Goal: Information Seeking & Learning: Compare options

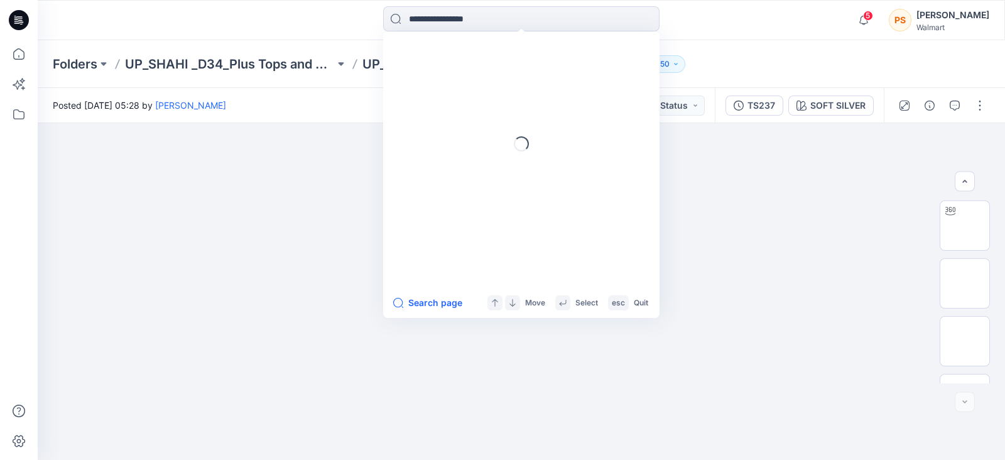
scroll to position [156, 0]
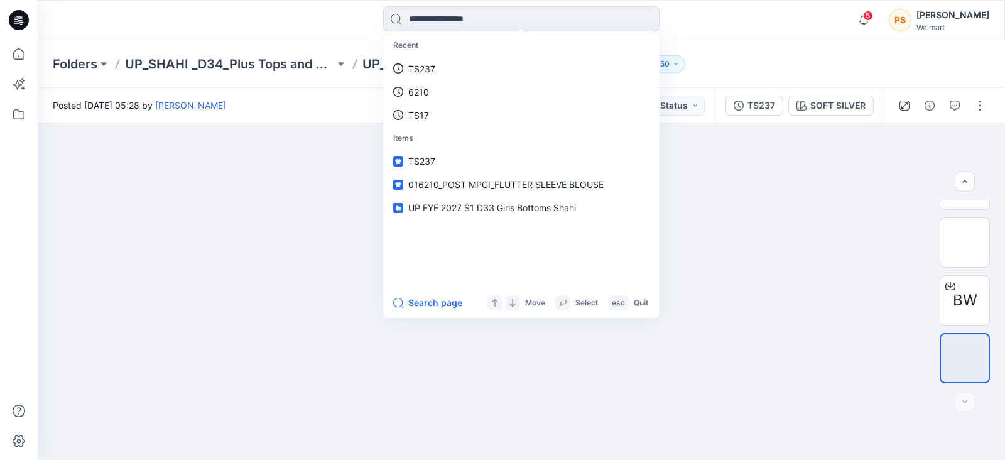
click at [773, 55] on div "Folders UP_SHAHI _D34_Plus Tops and Dresses UP_FYE 2027 S2 Shahi Plus Tops and …" at bounding box center [472, 64] width 839 height 18
click at [471, 23] on input at bounding box center [521, 18] width 276 height 25
paste input "****"
type input "****"
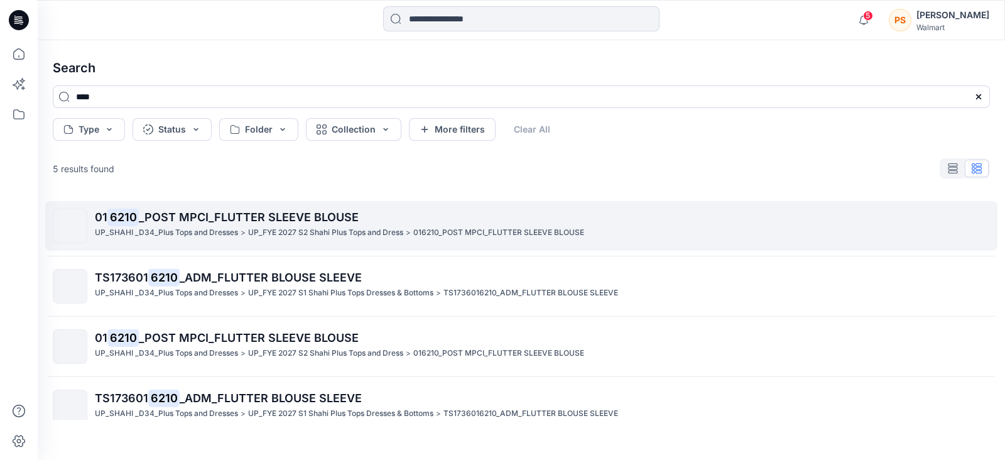
click at [215, 217] on span "_POST MPCI_FLUTTER SLEEVE BLOUSE" at bounding box center [249, 216] width 220 height 13
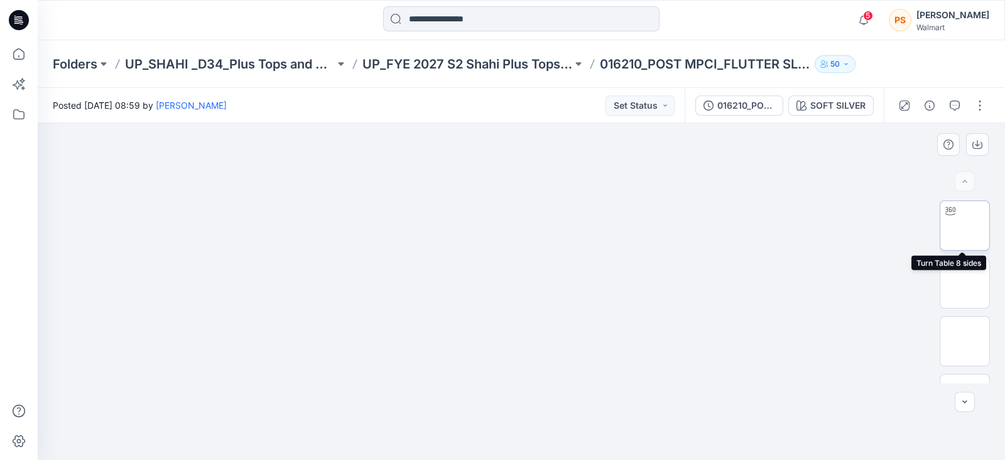
click at [964, 225] on img at bounding box center [964, 225] width 0 height 0
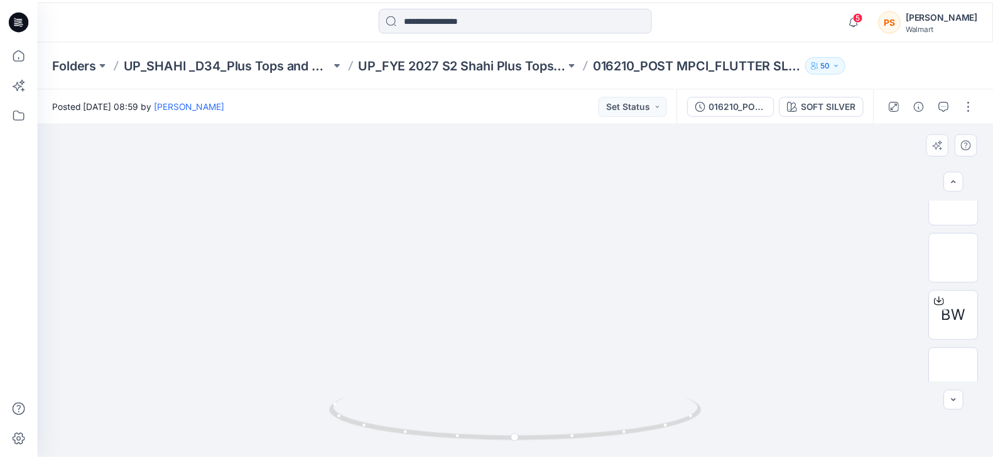
scroll to position [156, 0]
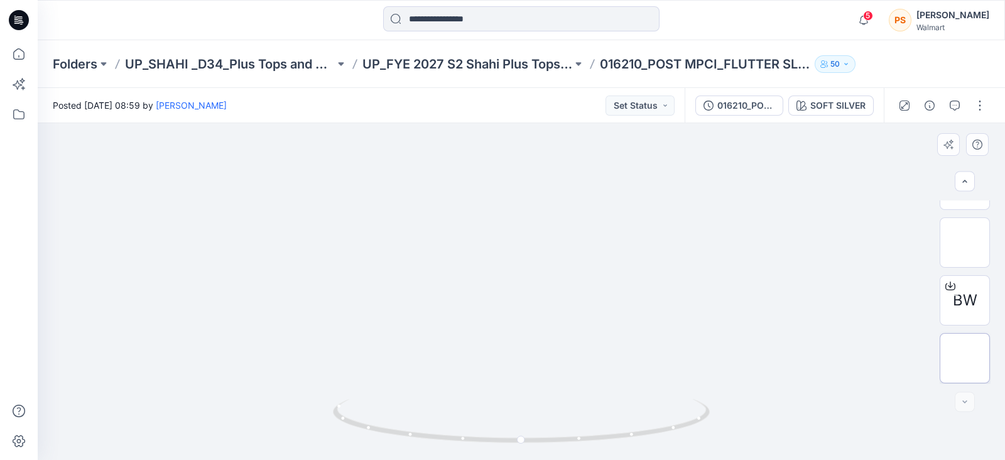
click at [964, 358] on img at bounding box center [964, 358] width 0 height 0
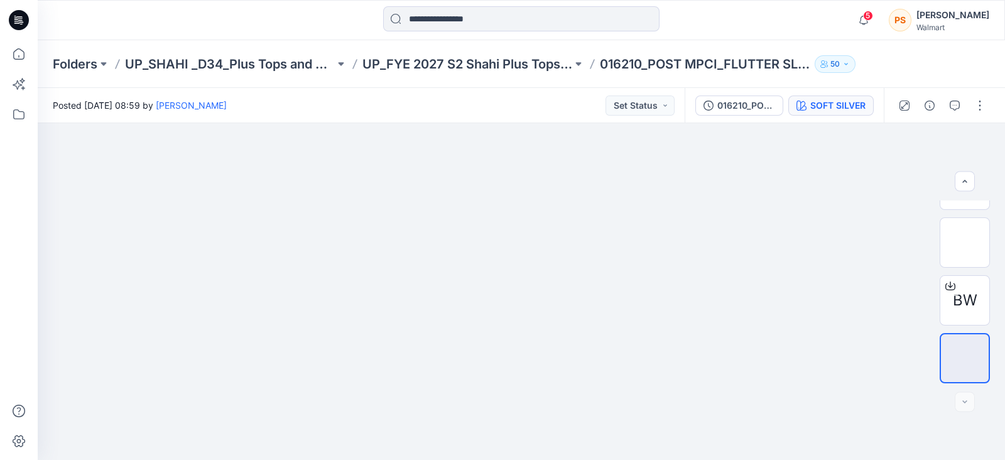
click at [851, 100] on div "SOFT SILVER" at bounding box center [837, 106] width 55 height 14
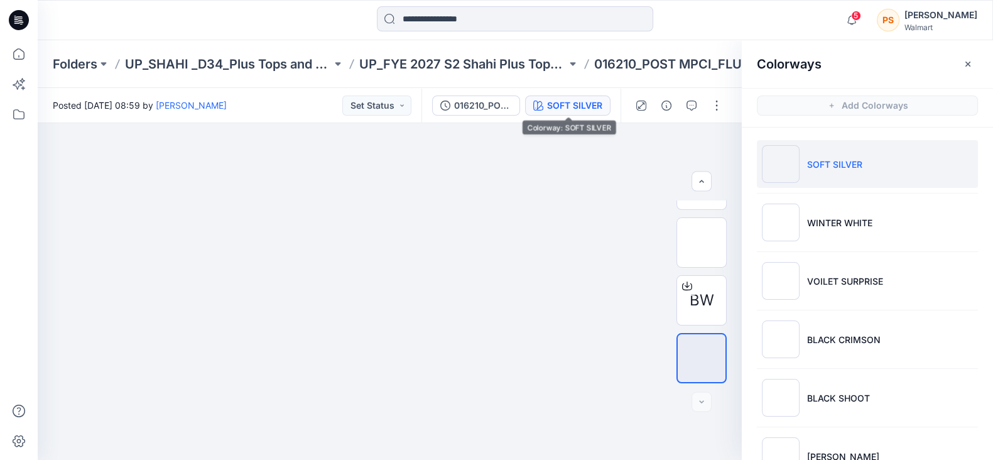
click at [859, 171] on li "SOFT SILVER" at bounding box center [867, 164] width 221 height 48
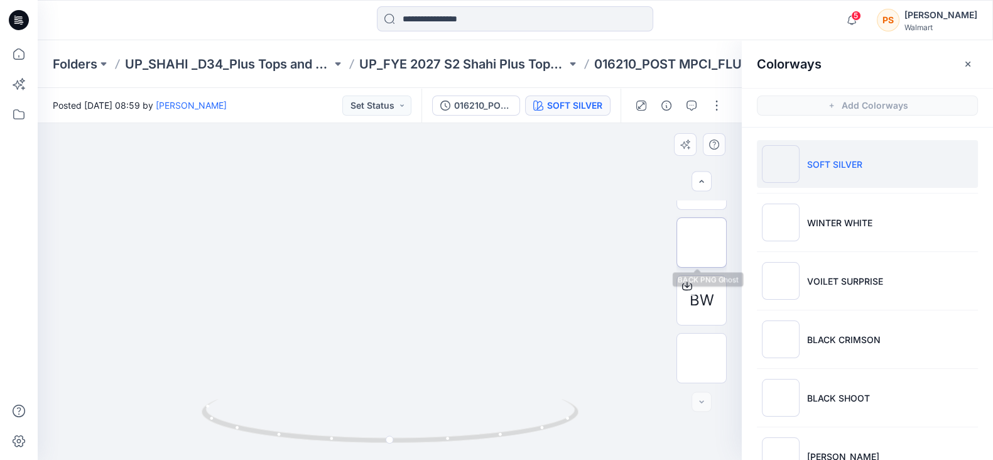
scroll to position [0, 0]
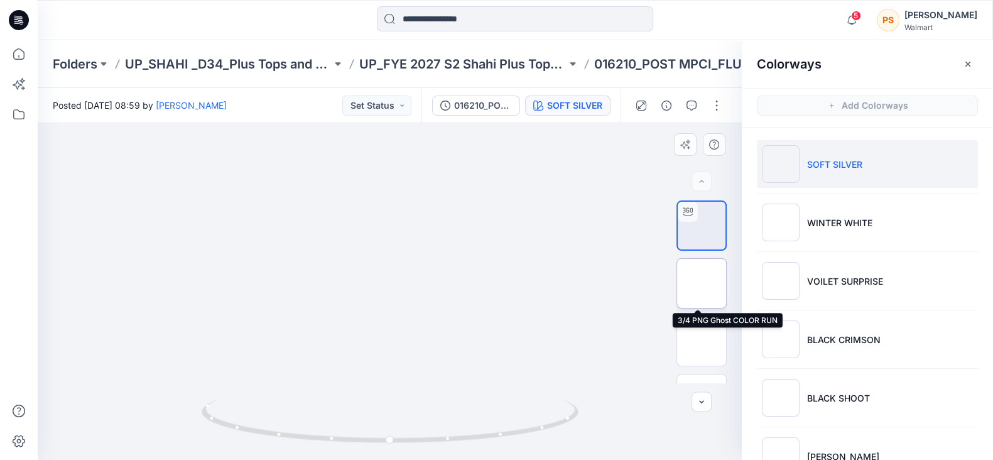
click at [701, 283] on img at bounding box center [701, 283] width 0 height 0
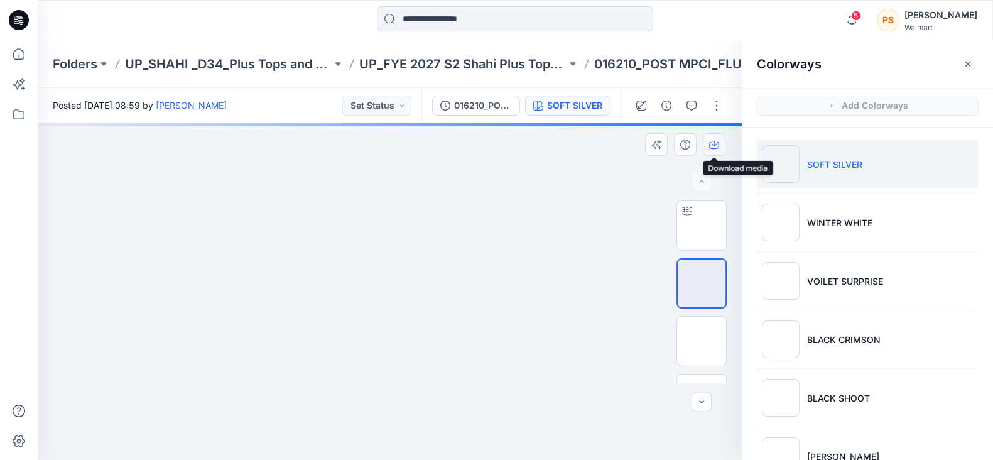
click at [713, 143] on icon "button" at bounding box center [713, 143] width 5 height 6
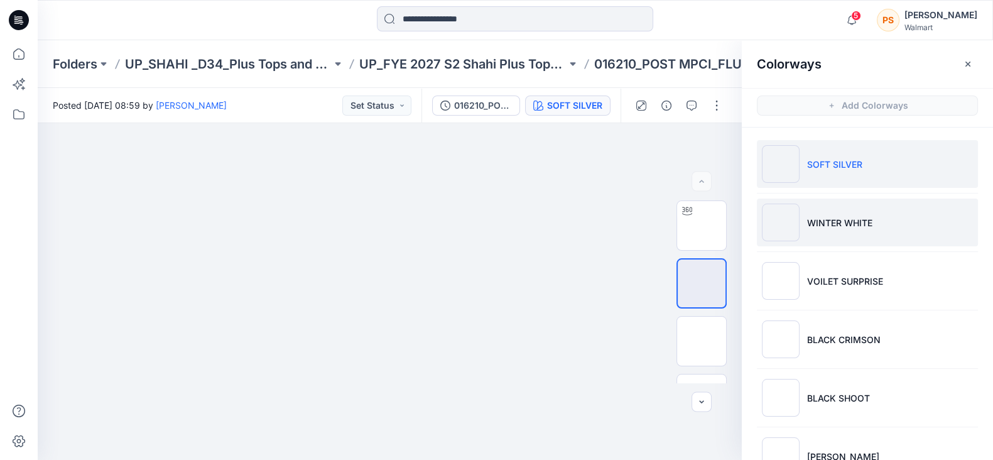
click at [860, 229] on li "WINTER WHITE" at bounding box center [867, 222] width 221 height 48
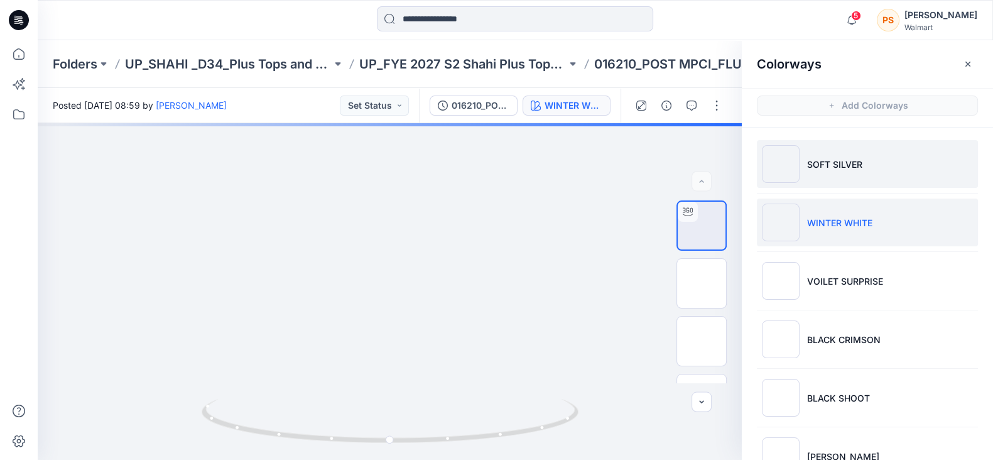
click at [818, 168] on p "SOFT SILVER" at bounding box center [834, 164] width 55 height 13
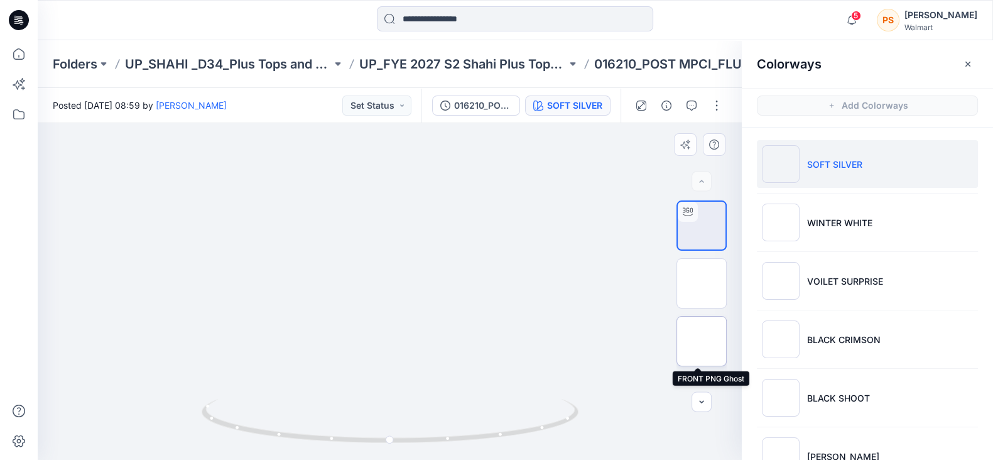
click at [701, 341] on img at bounding box center [701, 341] width 0 height 0
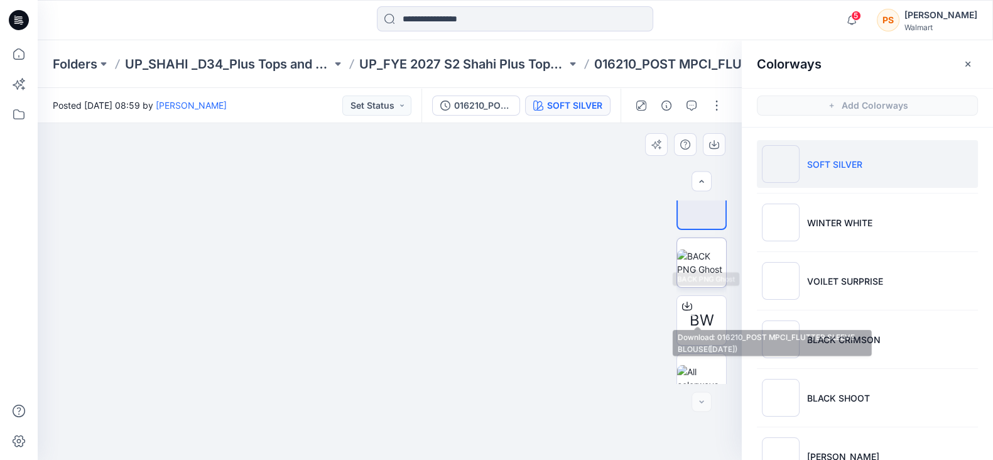
scroll to position [156, 0]
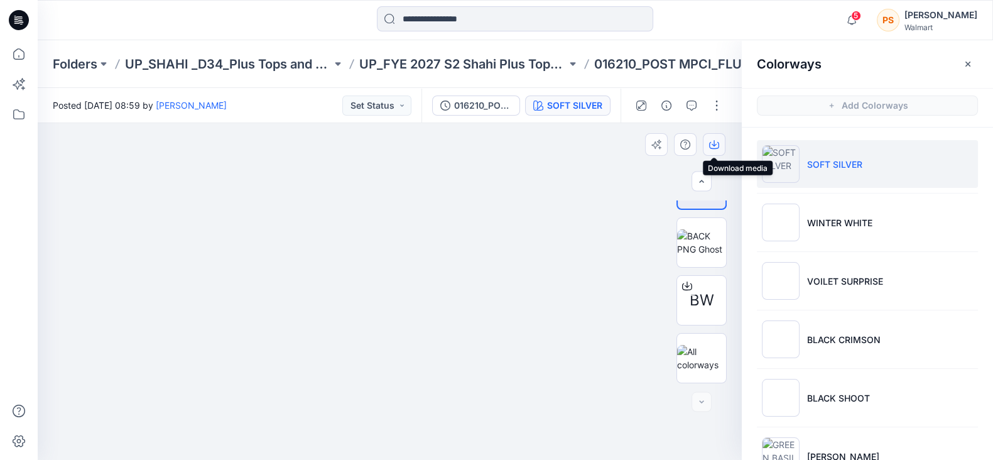
click at [714, 143] on icon "button" at bounding box center [713, 143] width 5 height 6
drag, startPoint x: 695, startPoint y: 243, endPoint x: 722, endPoint y: 232, distance: 29.3
click at [695, 243] on img at bounding box center [701, 242] width 49 height 26
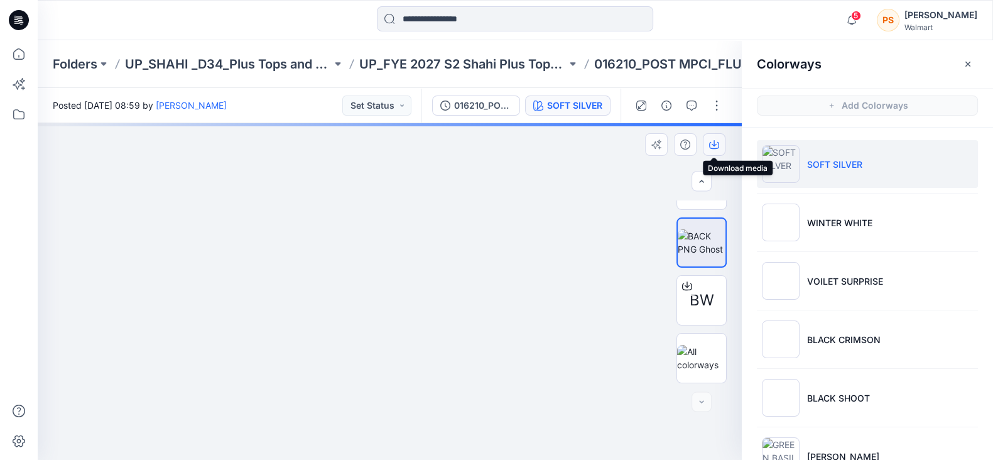
click at [710, 139] on icon "button" at bounding box center [714, 144] width 10 height 10
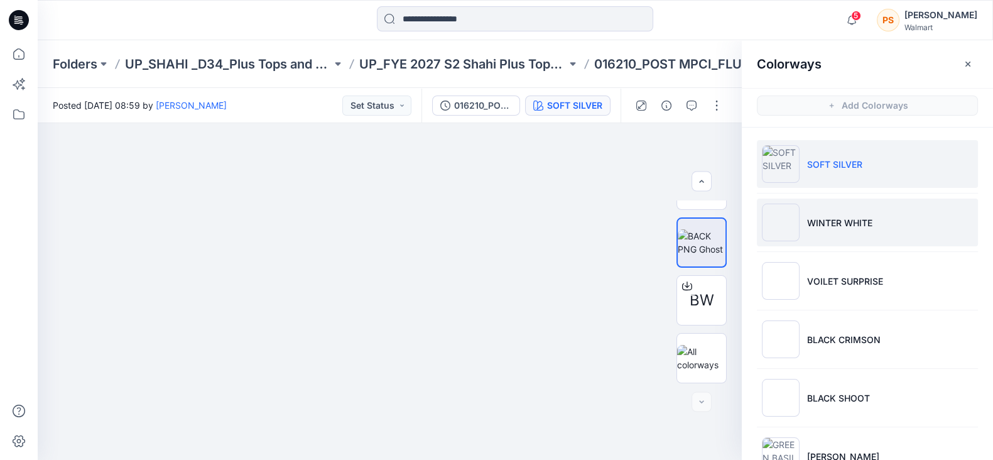
click at [845, 221] on p "WINTER WHITE" at bounding box center [839, 222] width 65 height 13
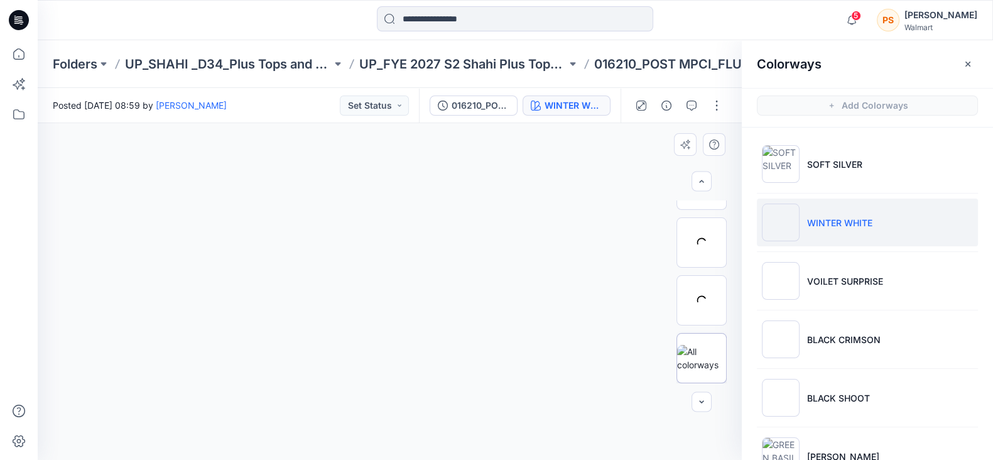
scroll to position [98, 0]
click at [702, 352] on img at bounding box center [701, 358] width 49 height 26
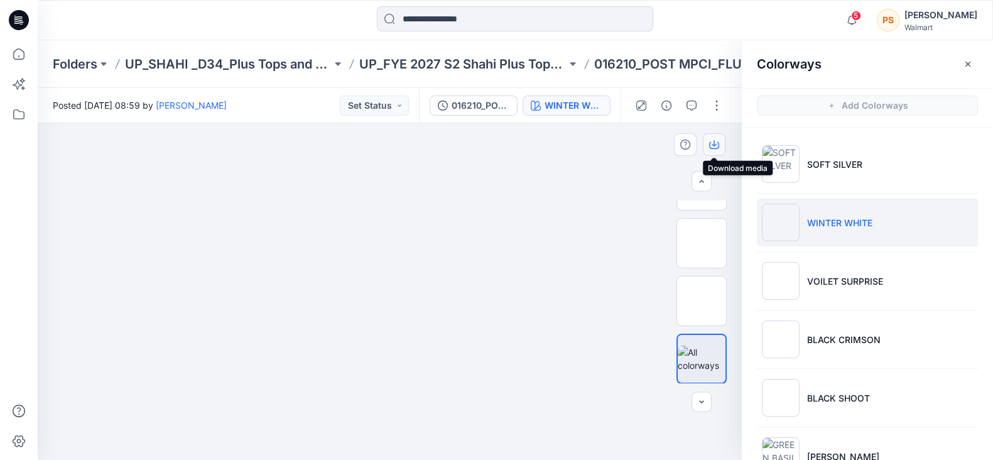
click at [711, 143] on icon "button" at bounding box center [714, 144] width 10 height 10
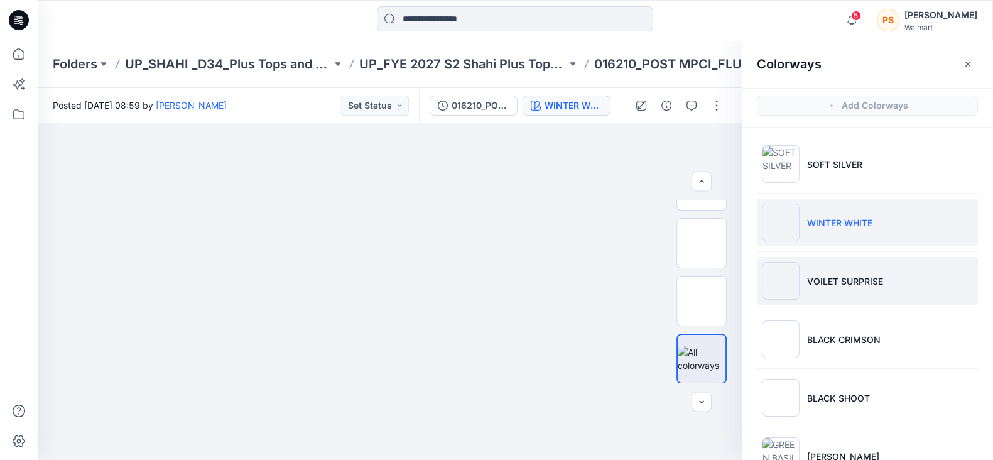
click at [888, 296] on li "VOILET SURPRISE" at bounding box center [867, 281] width 221 height 48
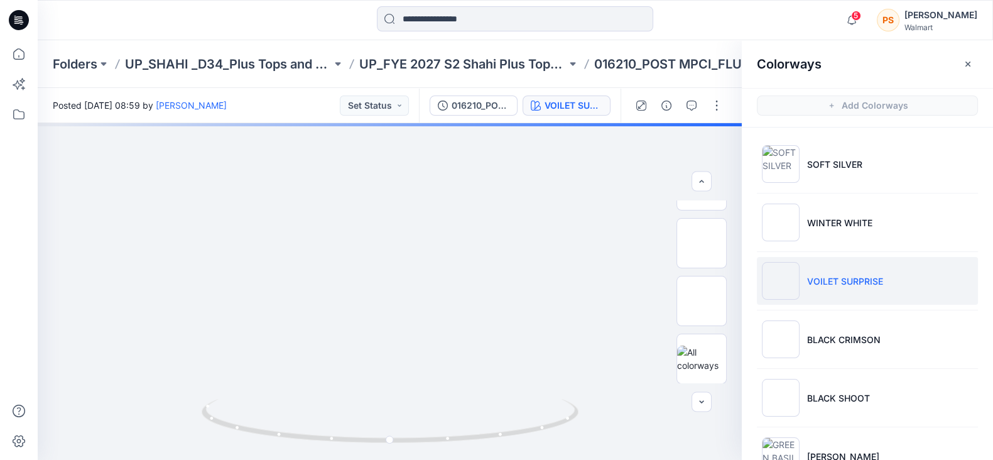
click at [264, 23] on div at bounding box center [157, 20] width 239 height 28
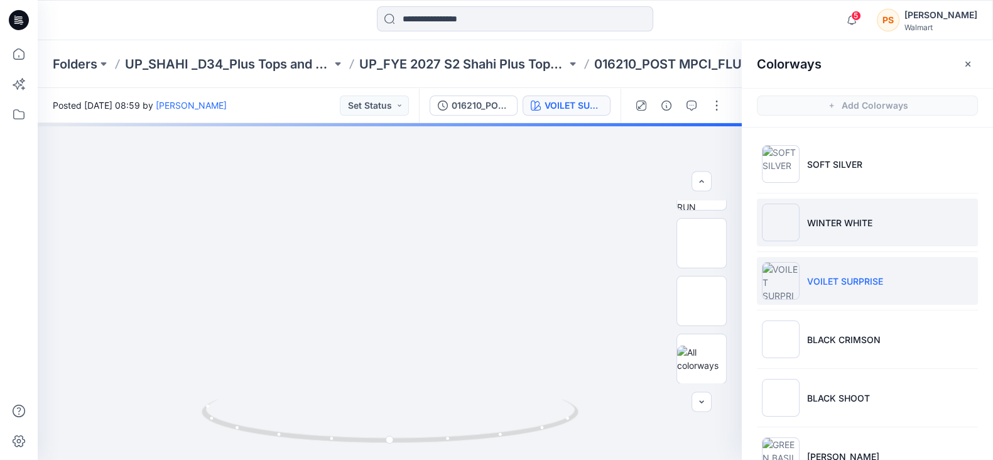
click at [823, 223] on p "WINTER WHITE" at bounding box center [839, 222] width 65 height 13
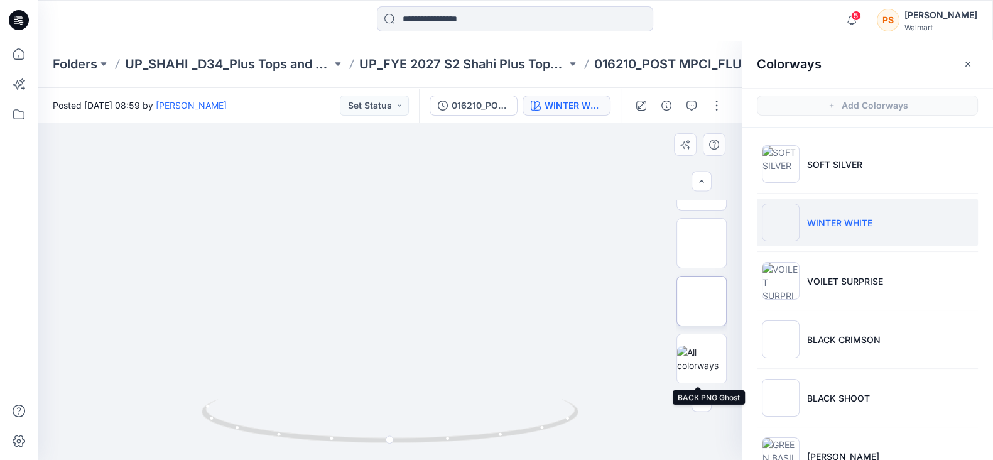
scroll to position [0, 0]
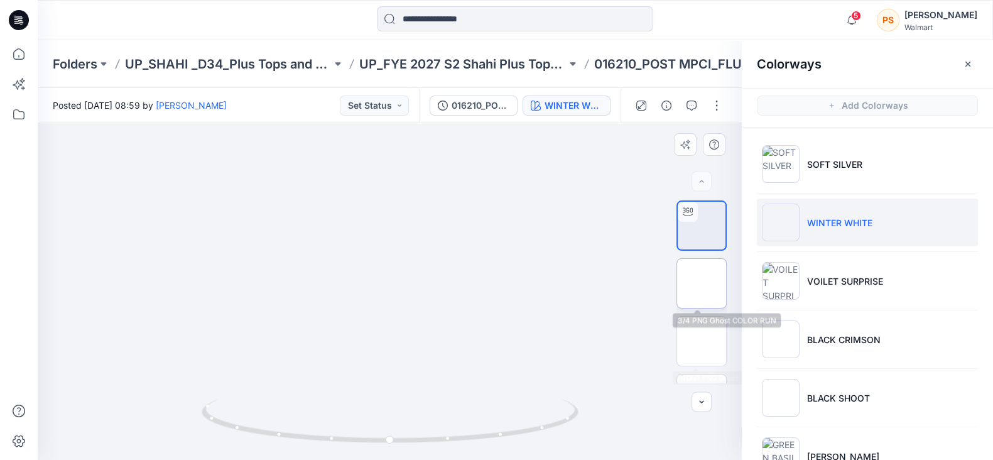
click at [701, 283] on img at bounding box center [701, 283] width 0 height 0
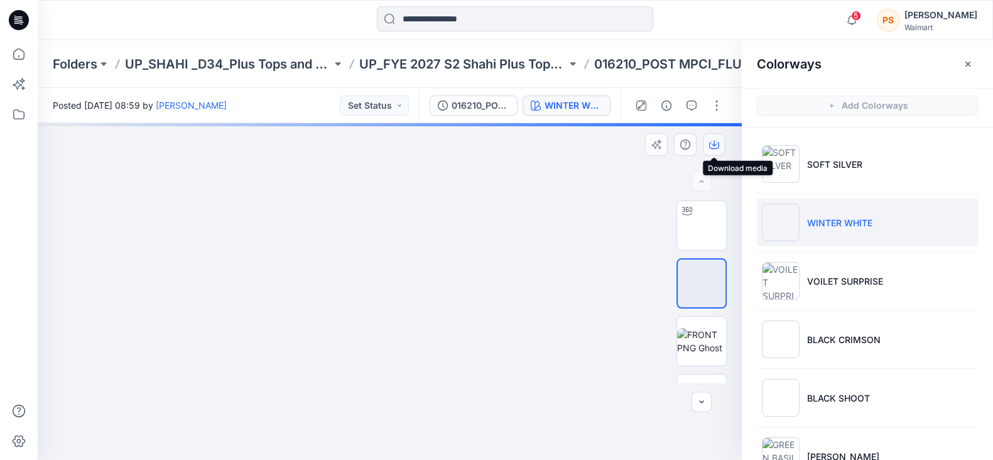
click at [715, 145] on icon "button" at bounding box center [714, 144] width 10 height 10
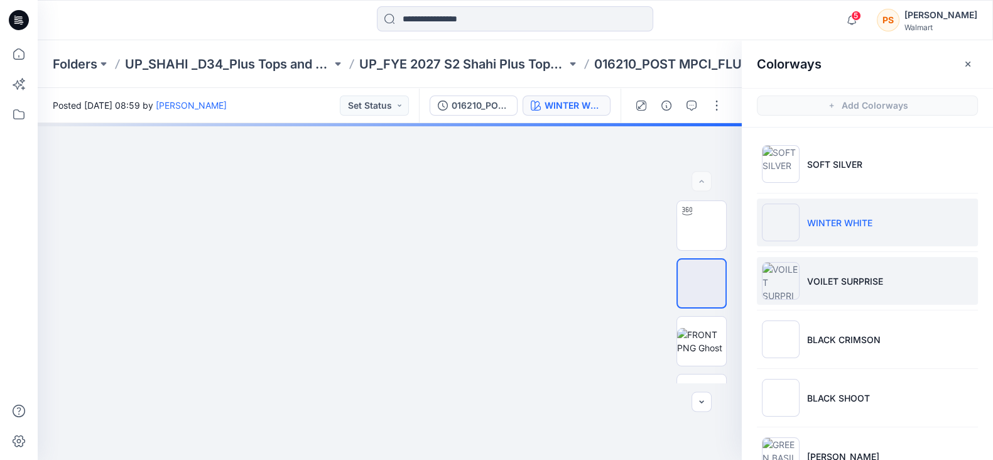
click at [851, 280] on p "VOILET SURPRISE" at bounding box center [845, 280] width 76 height 13
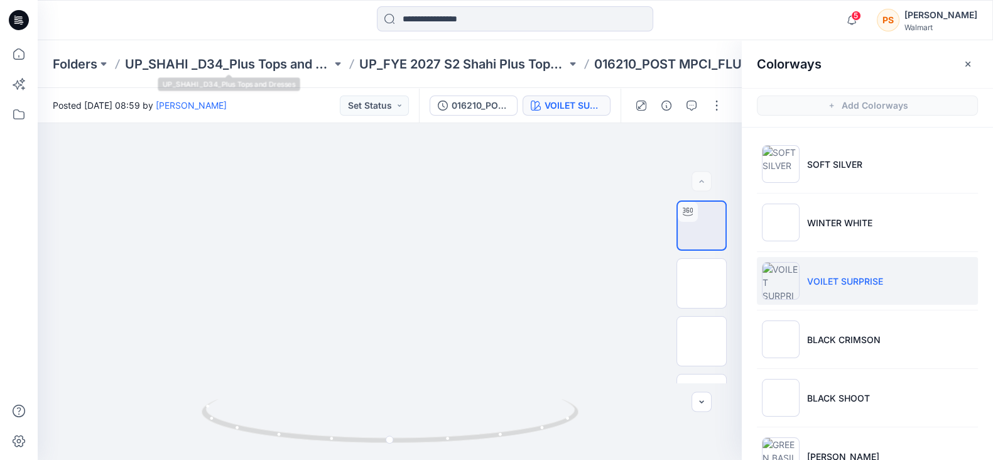
click at [234, 14] on div at bounding box center [157, 20] width 239 height 28
click at [701, 283] on img at bounding box center [701, 283] width 0 height 0
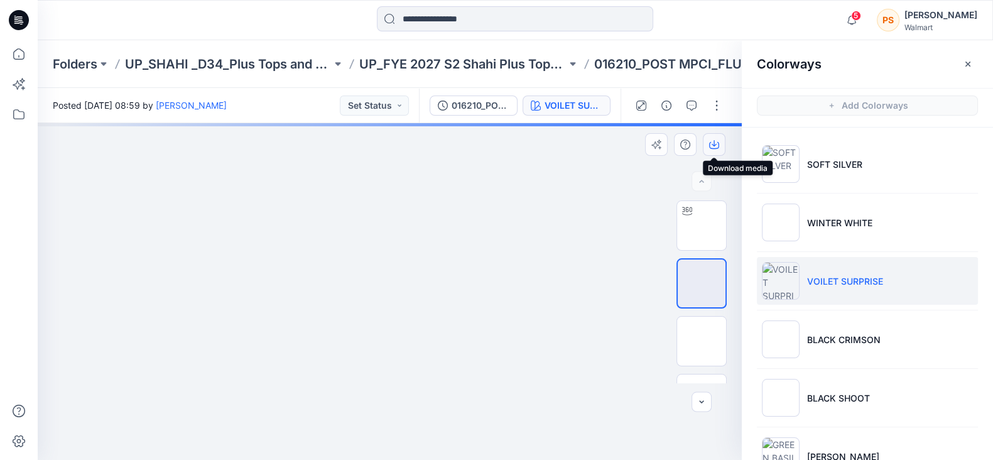
click at [715, 145] on icon "button" at bounding box center [713, 143] width 5 height 6
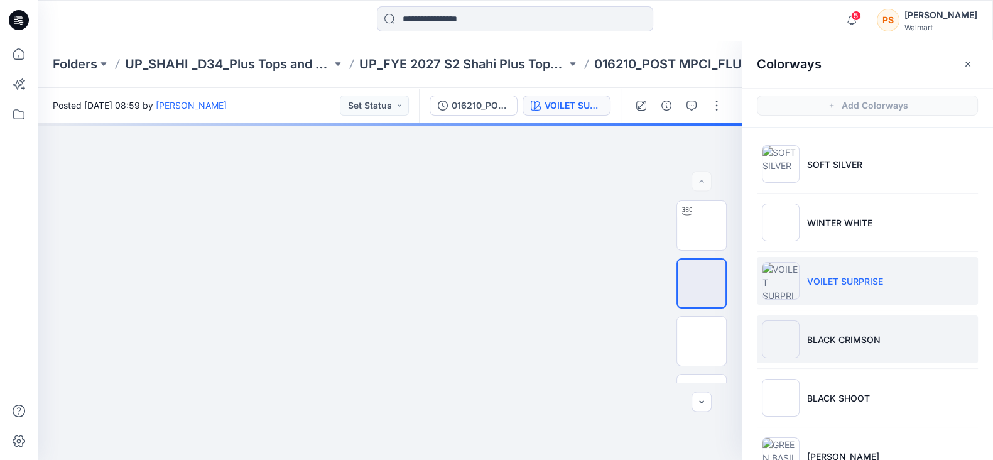
drag, startPoint x: 879, startPoint y: 342, endPoint x: 1004, endPoint y: 319, distance: 127.0
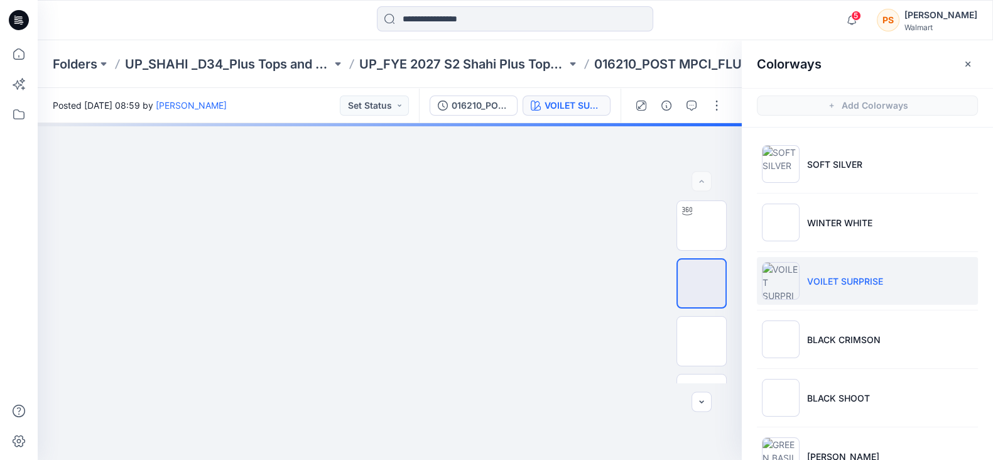
click at [879, 342] on li "BLACK CRIMSON" at bounding box center [867, 339] width 221 height 48
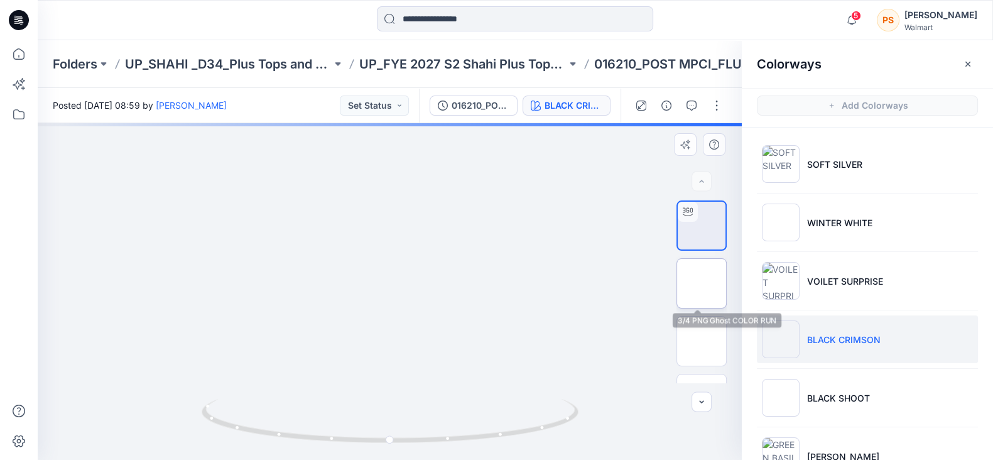
click at [701, 283] on img at bounding box center [701, 283] width 0 height 0
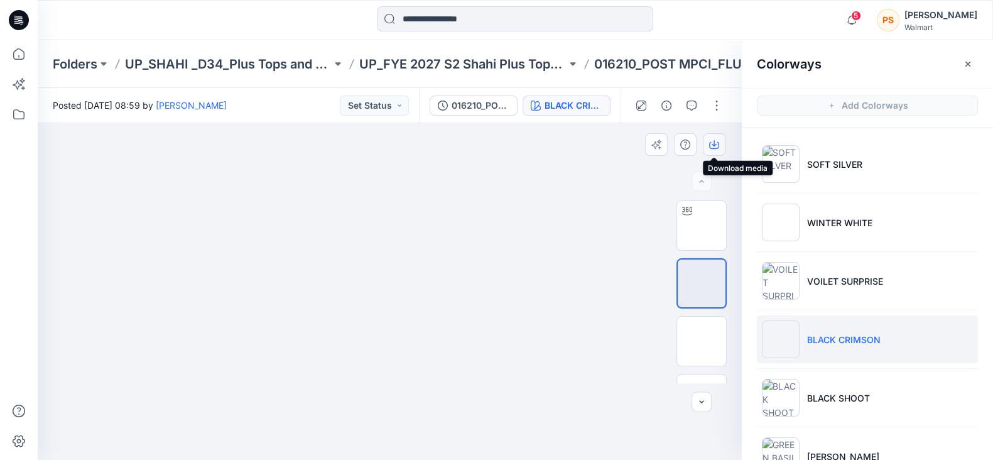
click at [719, 141] on button "button" at bounding box center [714, 144] width 23 height 23
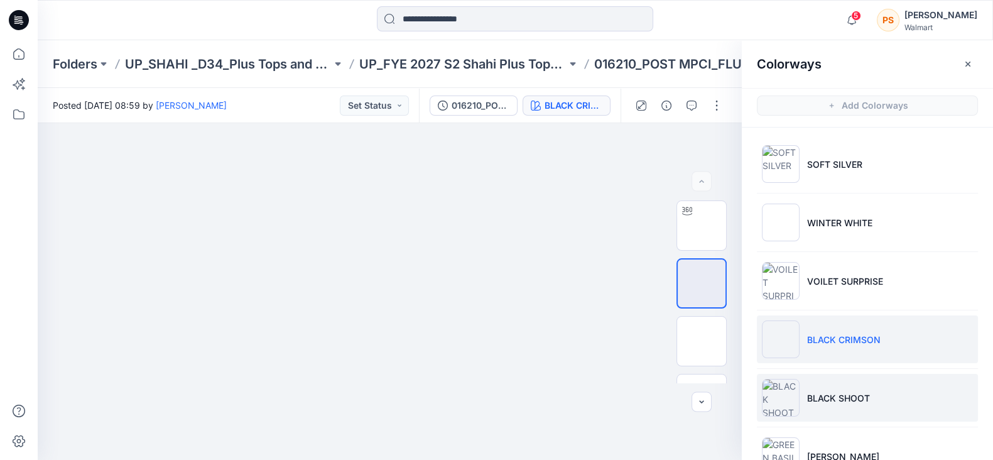
click at [844, 387] on li "BLACK SHOOT" at bounding box center [867, 398] width 221 height 48
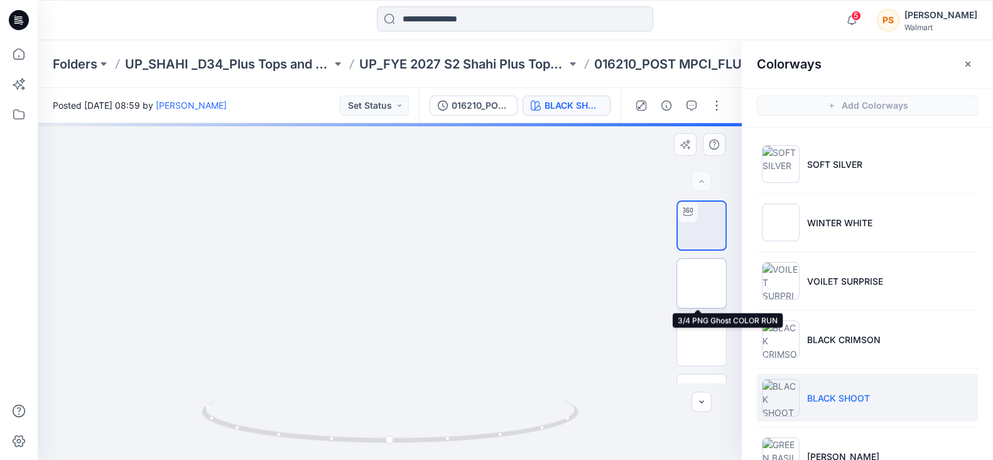
click at [701, 283] on img at bounding box center [701, 283] width 0 height 0
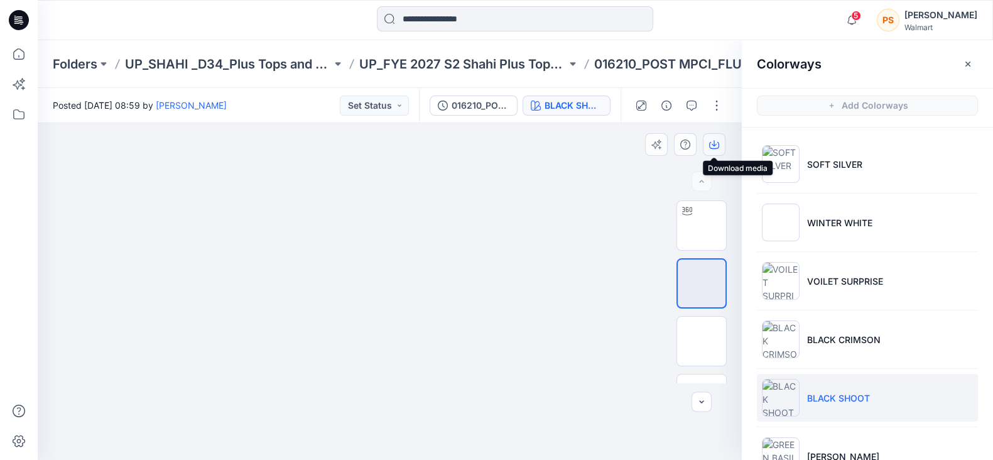
click at [716, 140] on icon "button" at bounding box center [714, 144] width 10 height 10
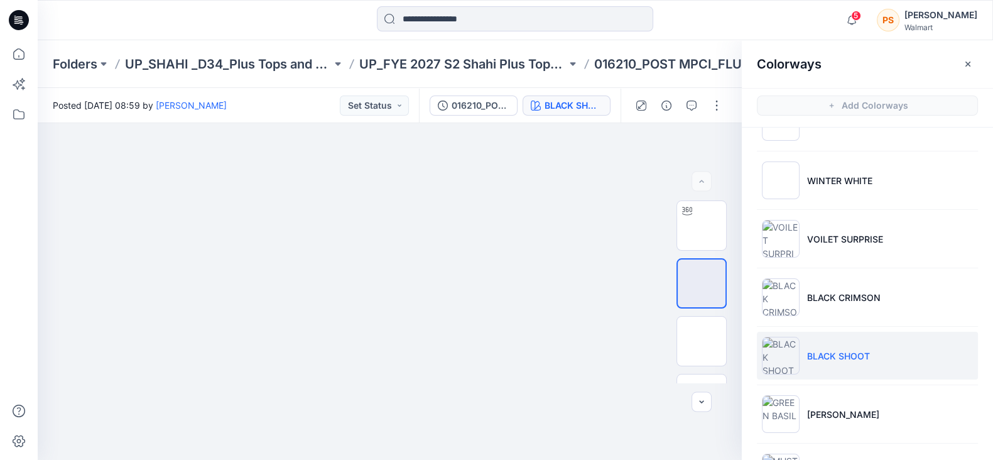
scroll to position [78, 0]
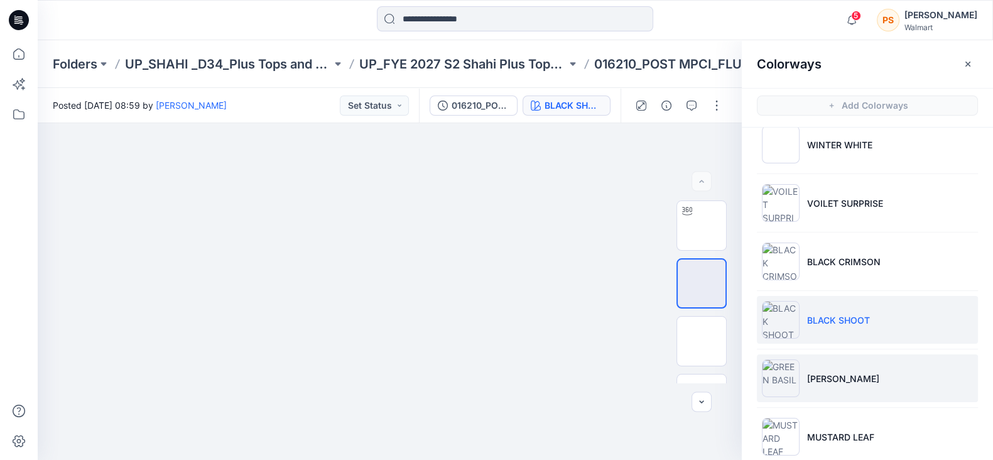
click at [848, 379] on p "[PERSON_NAME]" at bounding box center [843, 378] width 72 height 13
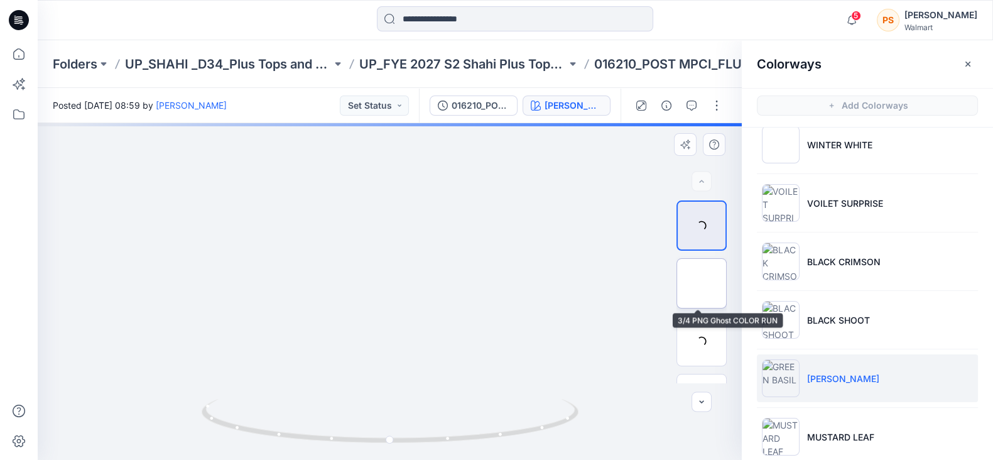
click at [701, 283] on img at bounding box center [701, 283] width 0 height 0
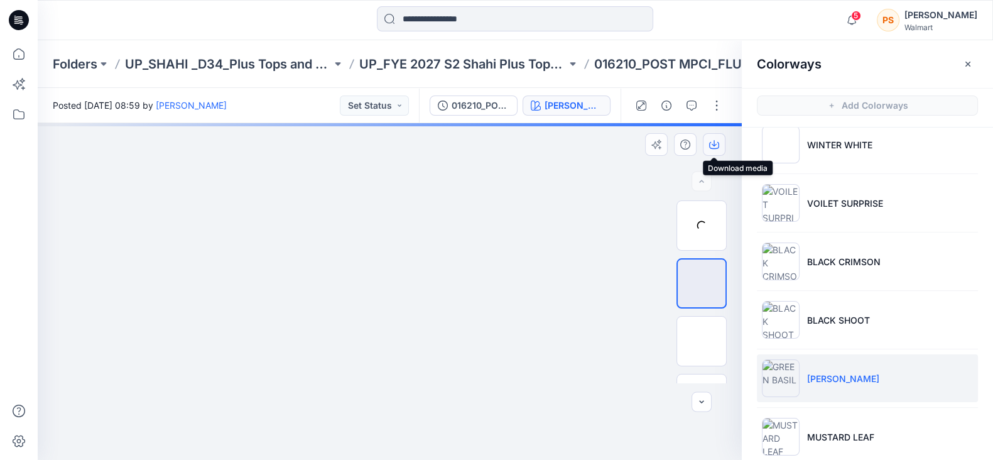
click at [716, 145] on icon "button" at bounding box center [714, 144] width 10 height 10
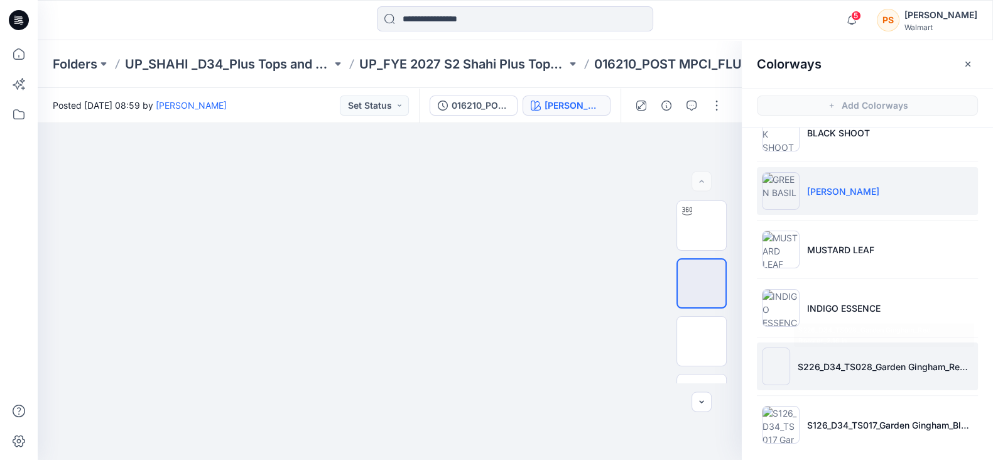
scroll to position [271, 0]
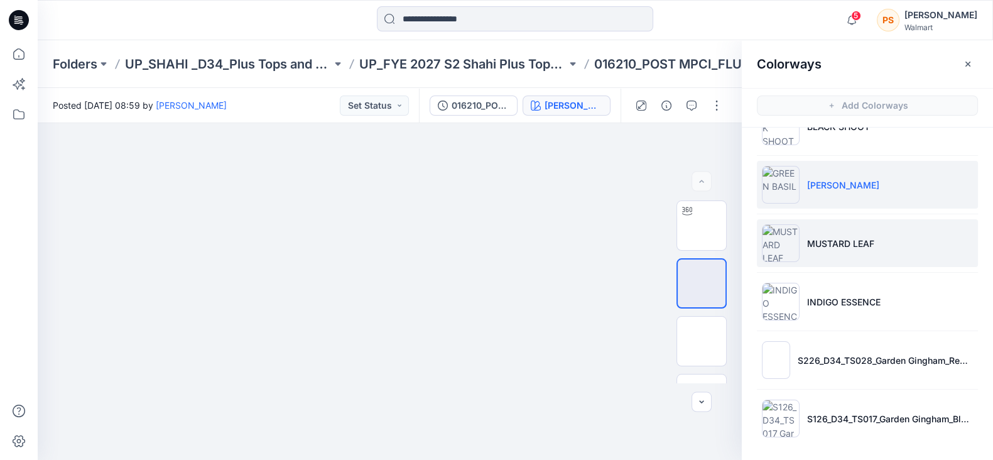
click at [831, 227] on li "MUSTARD LEAF" at bounding box center [867, 243] width 221 height 48
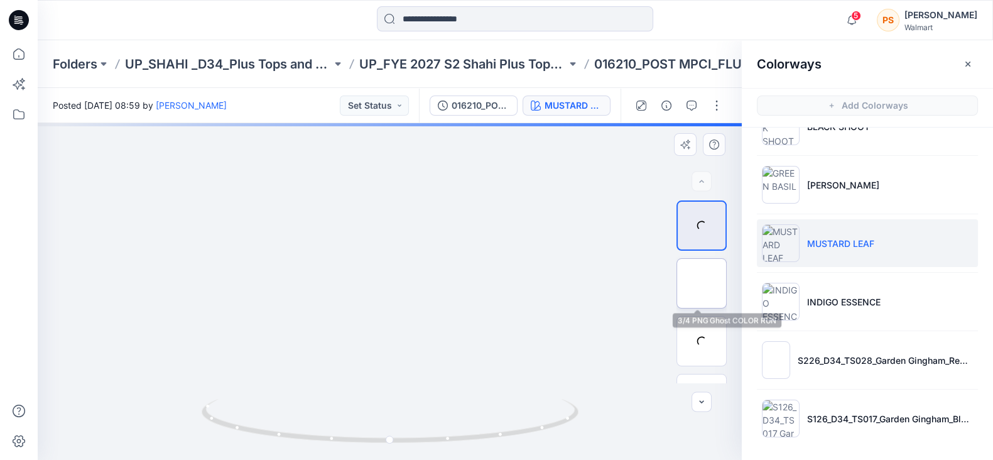
click at [701, 283] on img at bounding box center [701, 283] width 0 height 0
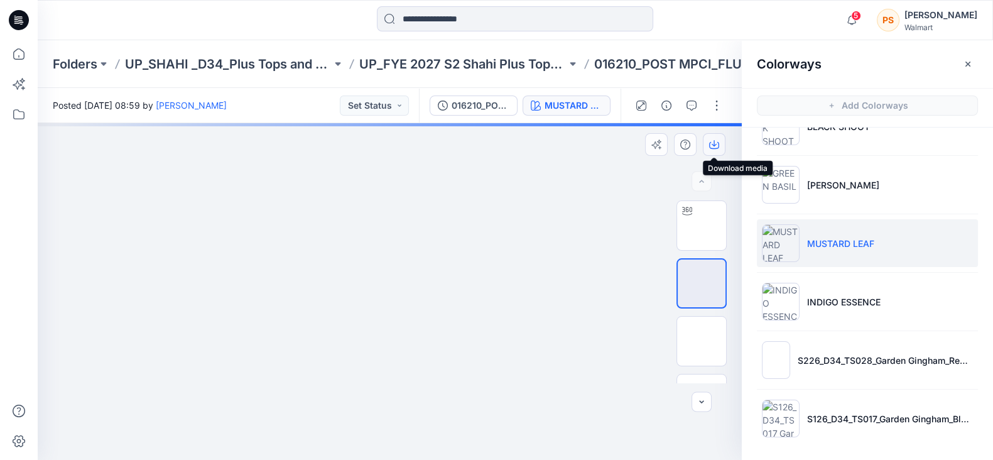
click at [714, 145] on icon "button" at bounding box center [713, 143] width 5 height 6
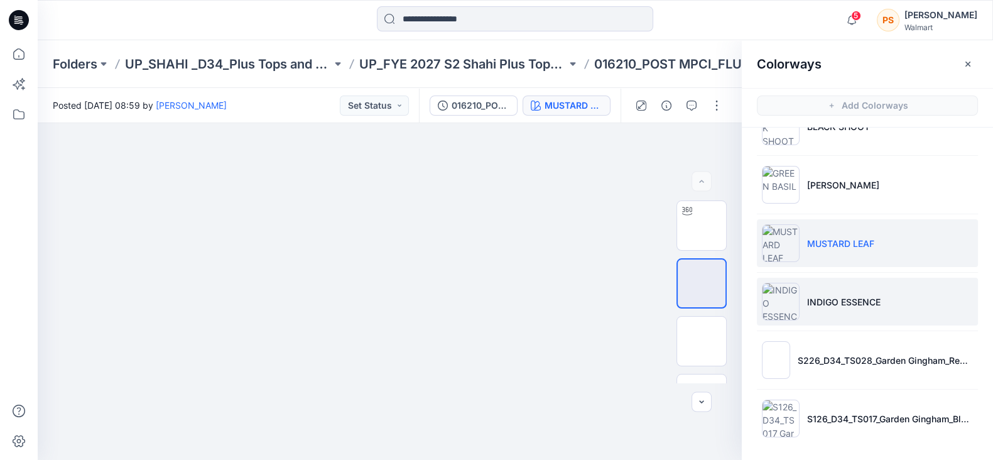
click at [861, 297] on p "INDIGO ESSENCE" at bounding box center [843, 301] width 73 height 13
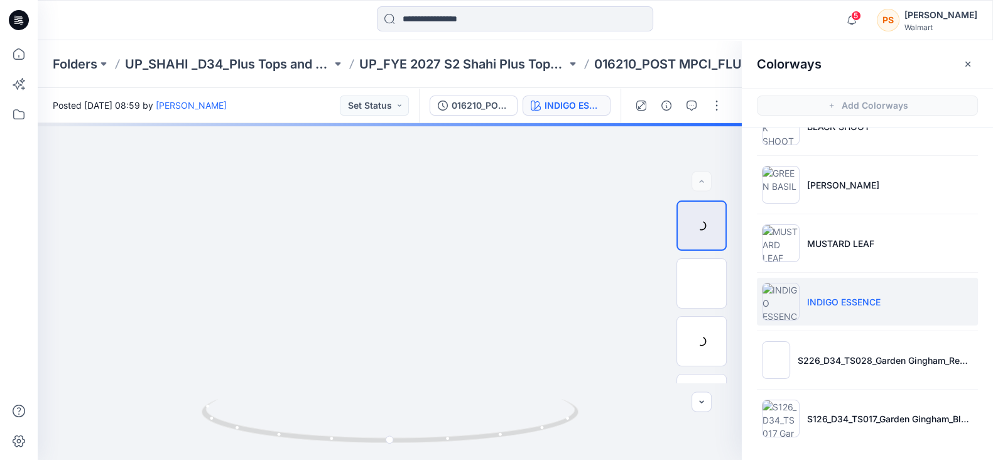
click at [217, 28] on div at bounding box center [157, 20] width 239 height 28
click at [701, 283] on img at bounding box center [701, 283] width 0 height 0
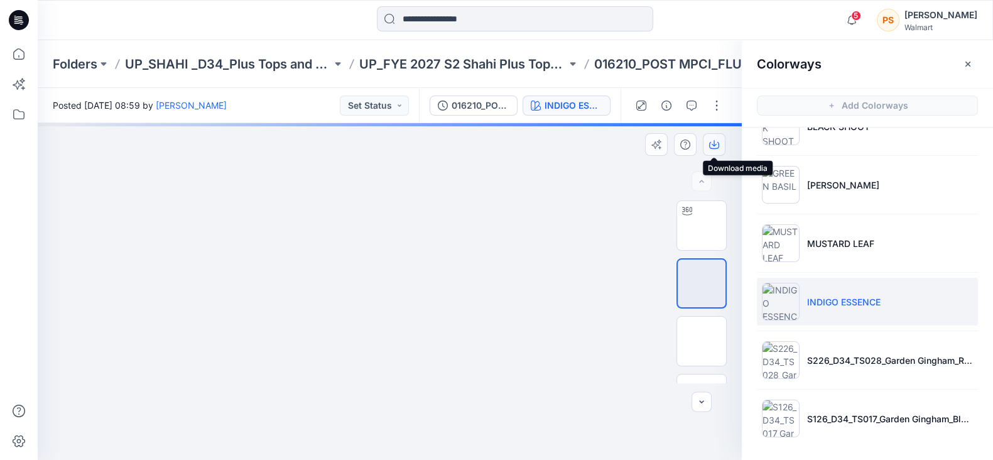
click at [714, 145] on icon "button" at bounding box center [713, 143] width 5 height 6
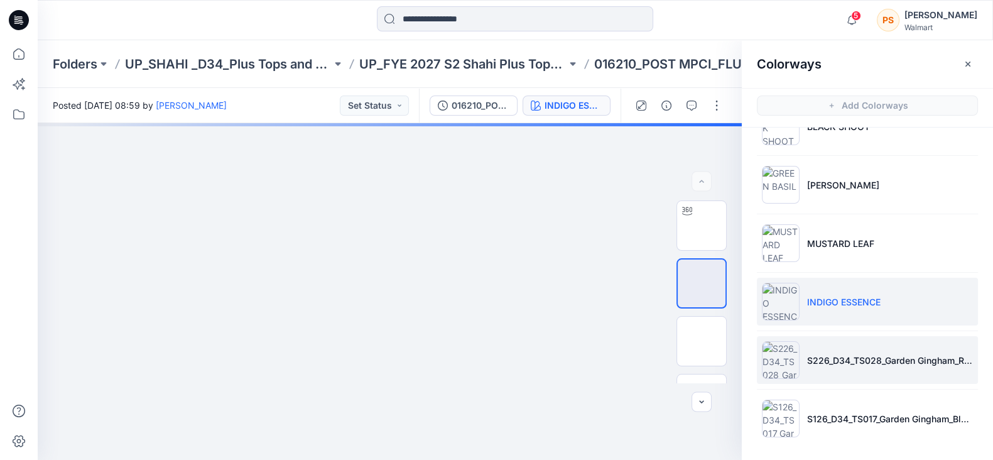
click at [816, 355] on p "S226_D34_TS028_Garden Gingham_Red Rooster_2.16 in" at bounding box center [890, 360] width 166 height 13
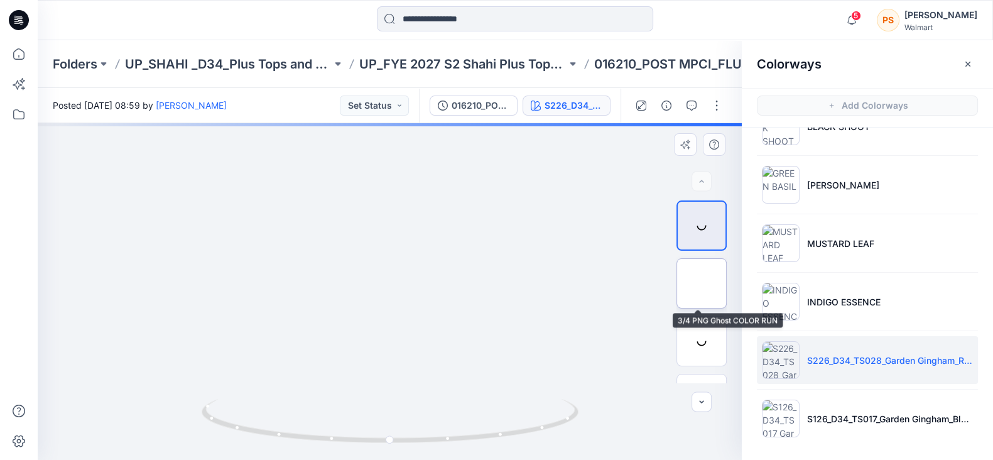
click at [701, 283] on img at bounding box center [701, 283] width 0 height 0
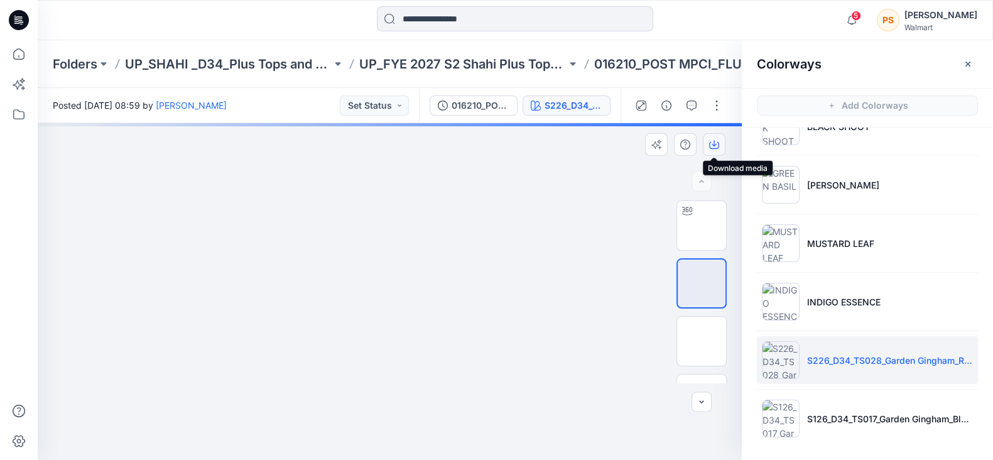
click at [717, 143] on icon "button" at bounding box center [714, 144] width 10 height 10
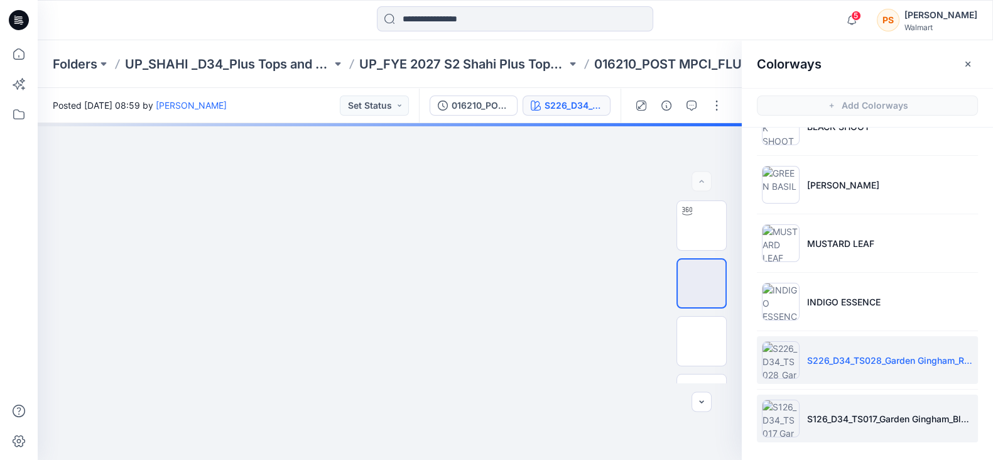
scroll to position [3, 0]
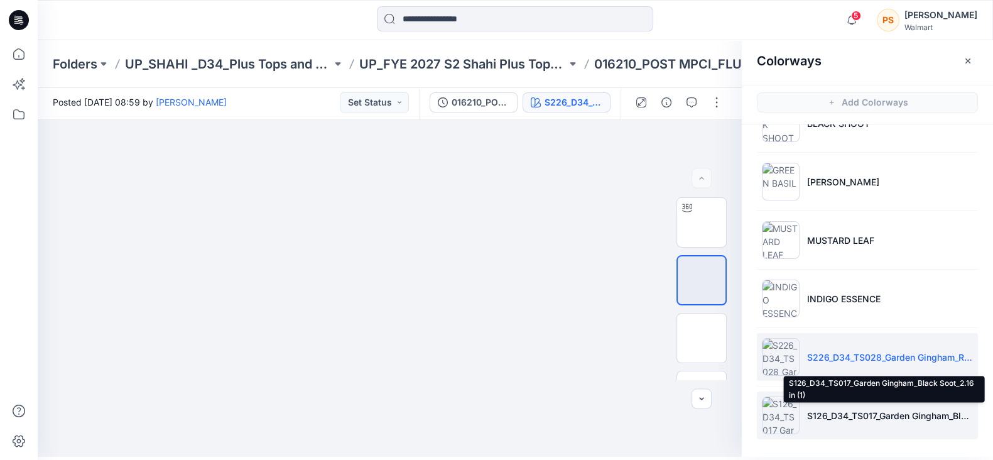
click at [882, 409] on p "S126_D34_TS017_Garden Gingham_Black Soot_2.16 in (1)" at bounding box center [890, 415] width 166 height 13
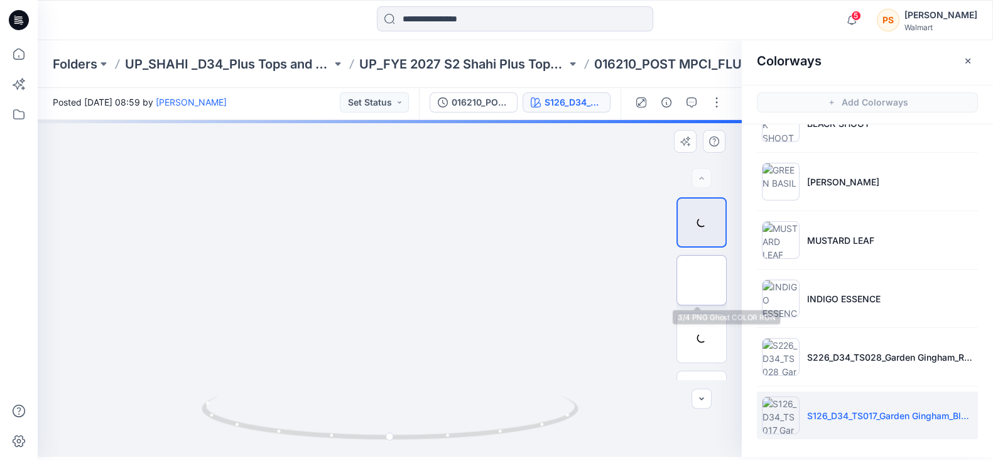
click at [701, 280] on img at bounding box center [701, 280] width 0 height 0
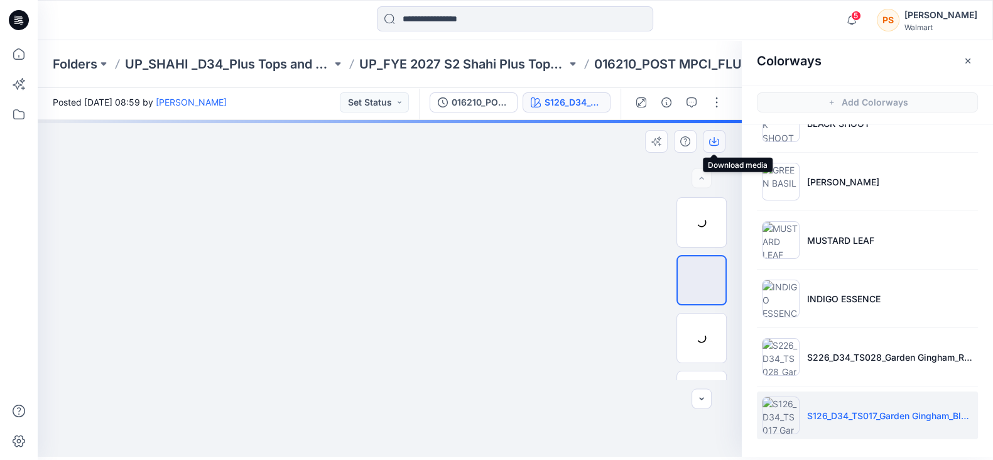
click at [714, 138] on icon "button" at bounding box center [713, 140] width 5 height 6
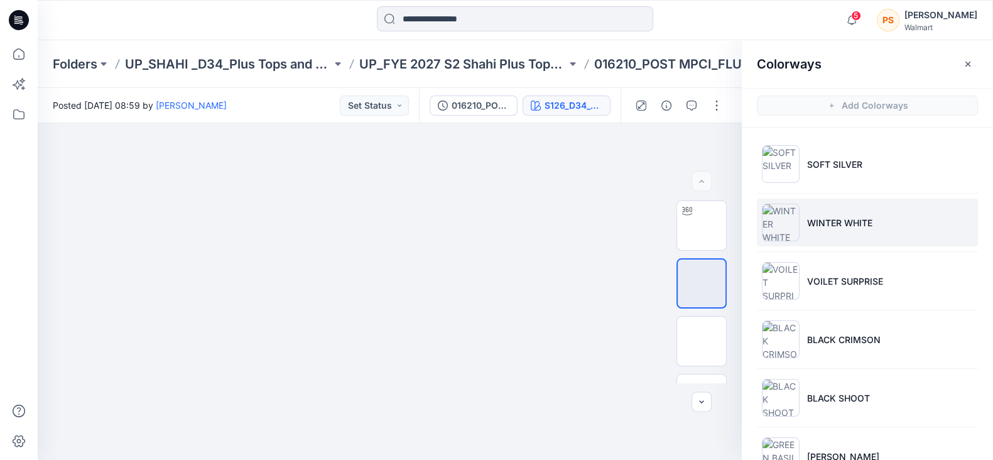
scroll to position [0, 0]
click at [895, 225] on li "WINTER WHITE" at bounding box center [867, 222] width 221 height 48
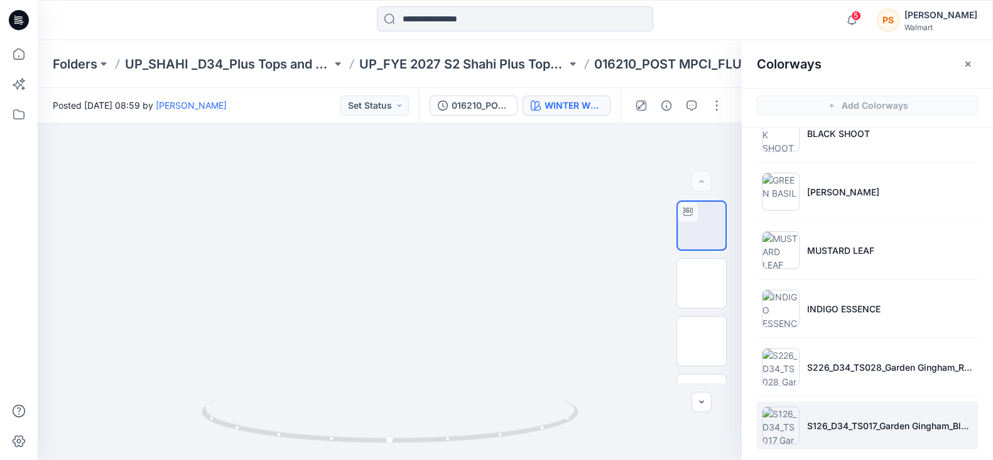
scroll to position [271, 0]
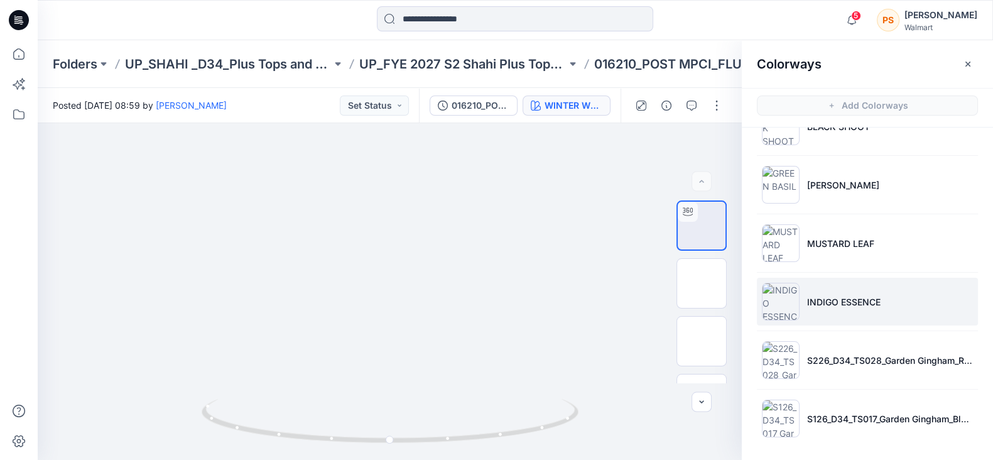
click at [848, 308] on li "INDIGO ESSENCE" at bounding box center [867, 302] width 221 height 48
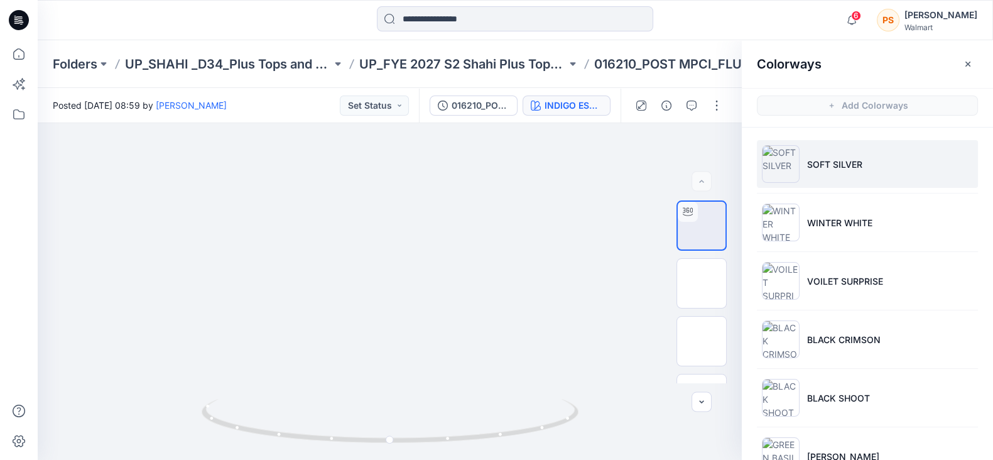
click at [842, 168] on p "SOFT SILVER" at bounding box center [834, 164] width 55 height 13
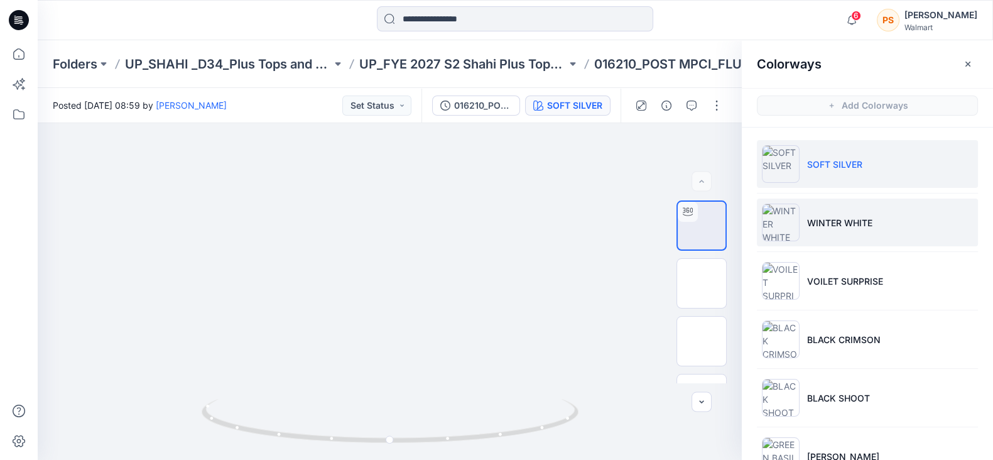
click at [853, 227] on p "WINTER WHITE" at bounding box center [839, 222] width 65 height 13
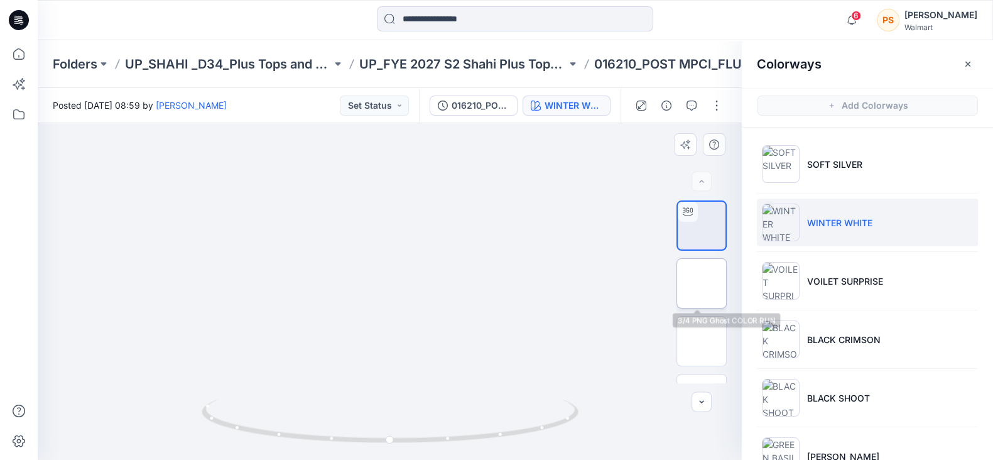
click at [701, 283] on img at bounding box center [701, 283] width 0 height 0
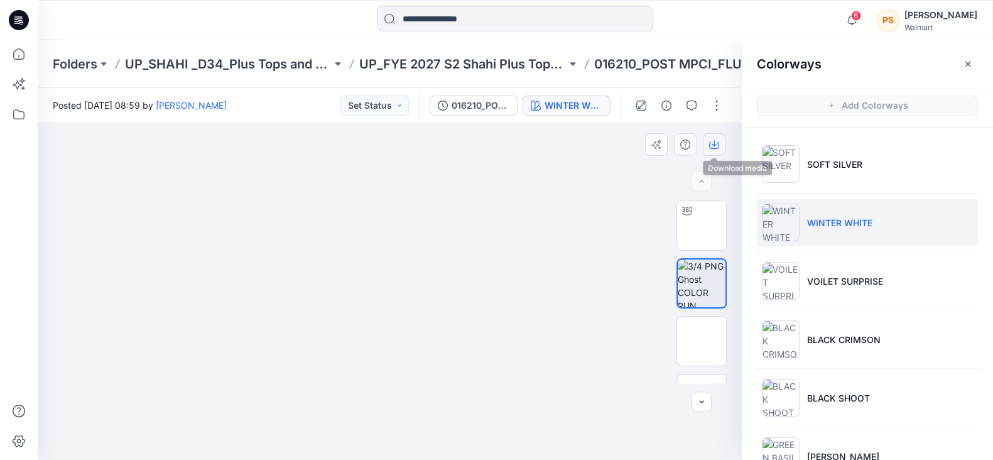
click at [716, 141] on icon "button" at bounding box center [714, 144] width 10 height 10
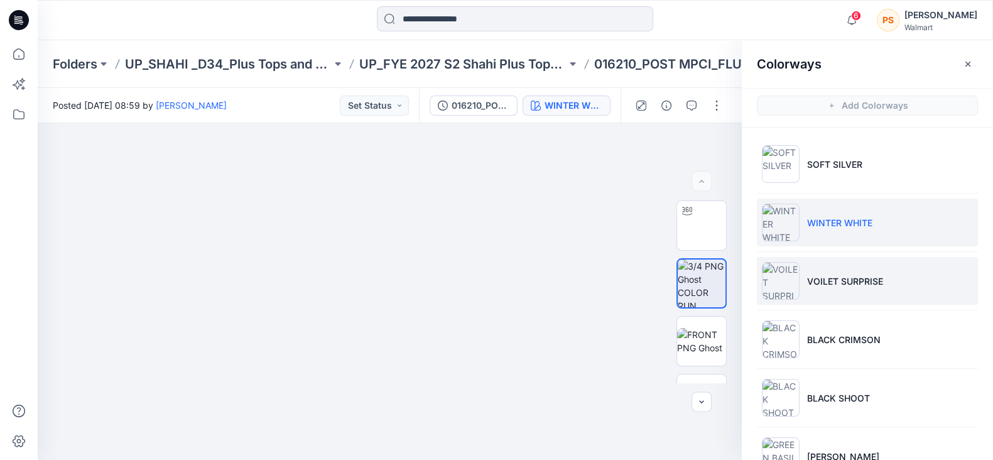
click at [870, 278] on p "VOILET SURPRISE" at bounding box center [845, 280] width 76 height 13
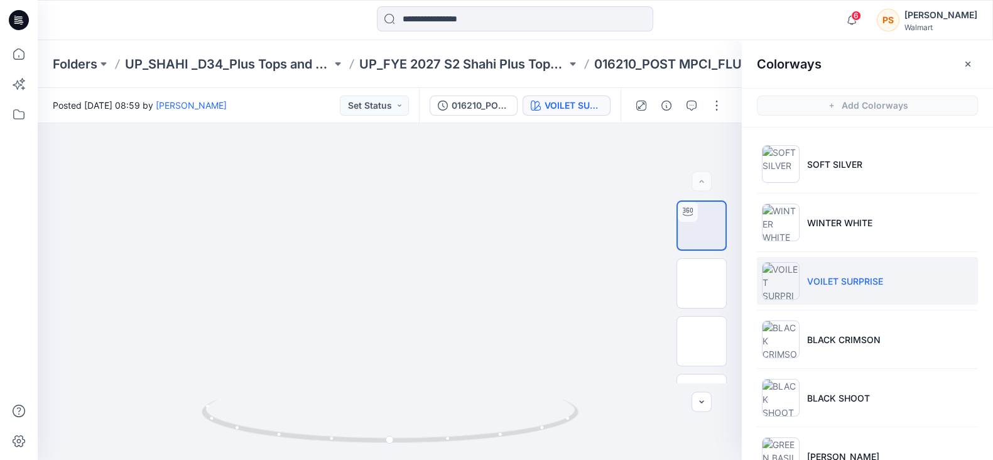
click at [293, 18] on div at bounding box center [514, 20] width 477 height 28
click at [701, 283] on img at bounding box center [701, 283] width 0 height 0
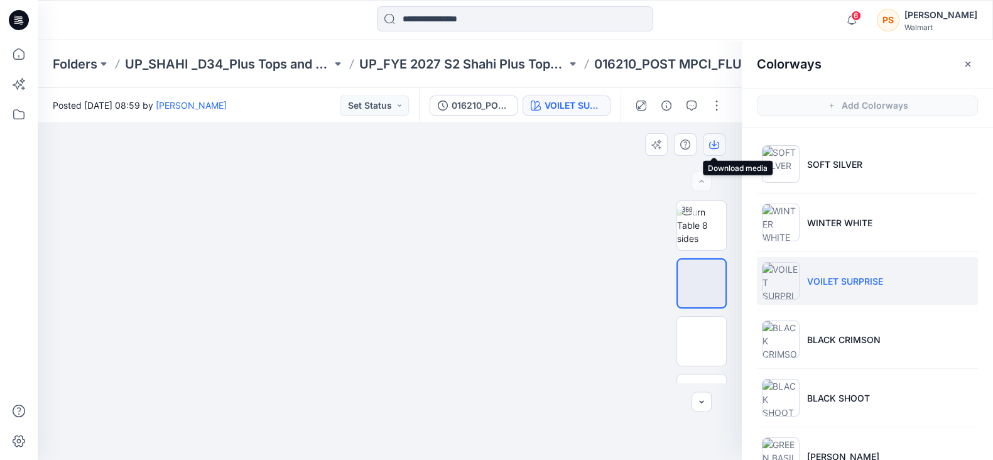
click at [717, 147] on icon "button" at bounding box center [714, 144] width 10 height 10
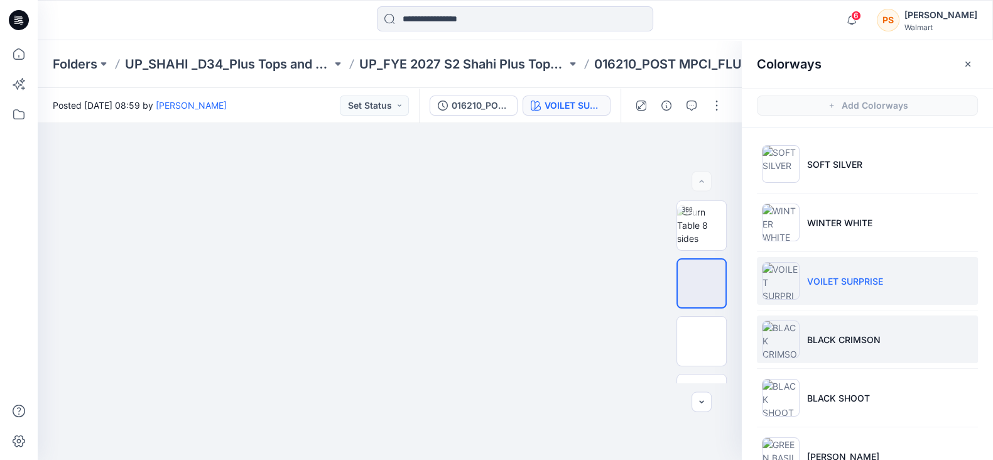
drag, startPoint x: 857, startPoint y: 343, endPoint x: 922, endPoint y: 343, distance: 64.7
click at [857, 343] on p "BLACK CRIMSON" at bounding box center [843, 339] width 73 height 13
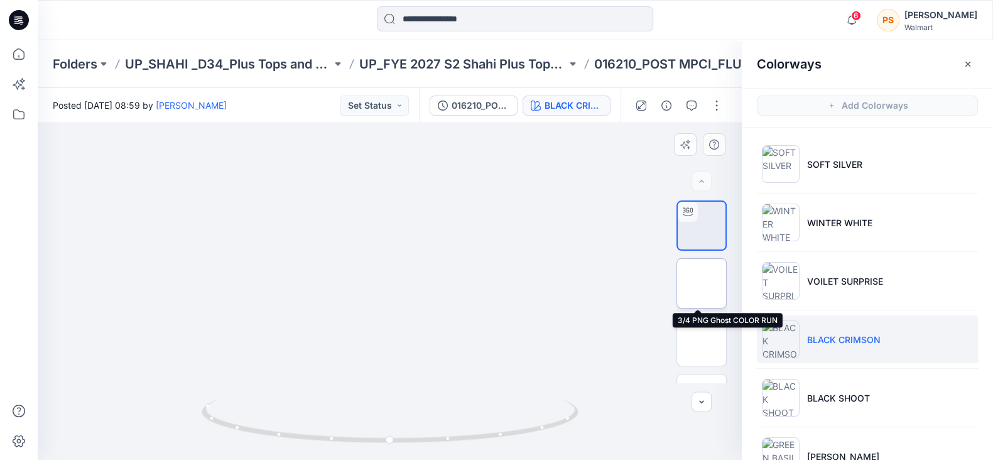
click at [701, 283] on img at bounding box center [701, 283] width 0 height 0
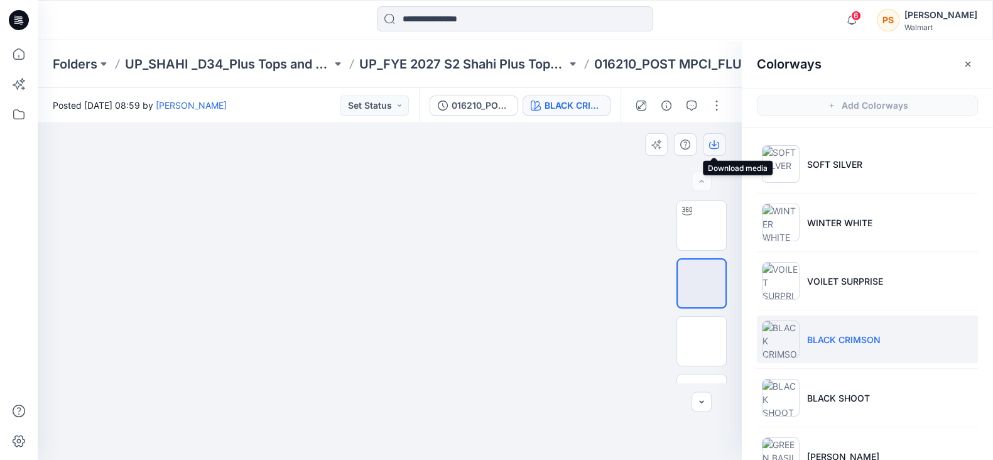
click at [713, 143] on icon "button" at bounding box center [713, 143] width 5 height 6
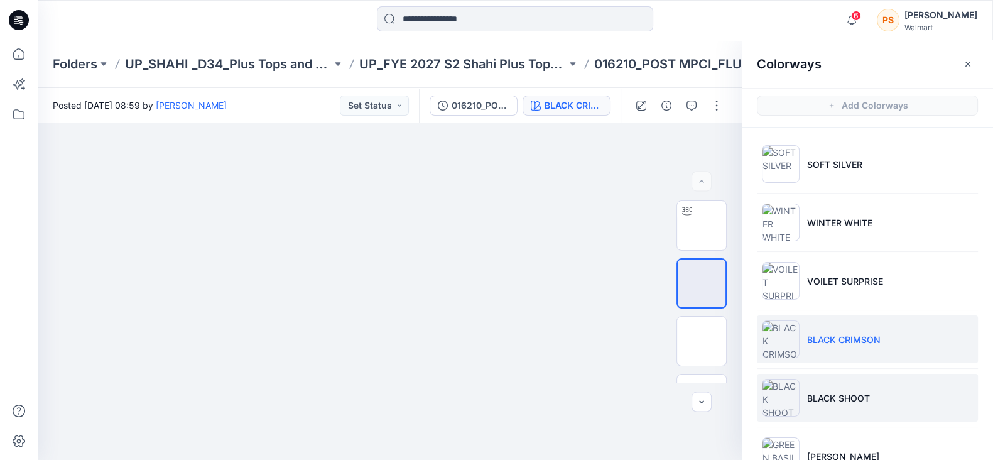
drag, startPoint x: 848, startPoint y: 391, endPoint x: 899, endPoint y: 375, distance: 53.8
click at [848, 391] on p "BLACK SHOOT" at bounding box center [838, 397] width 63 height 13
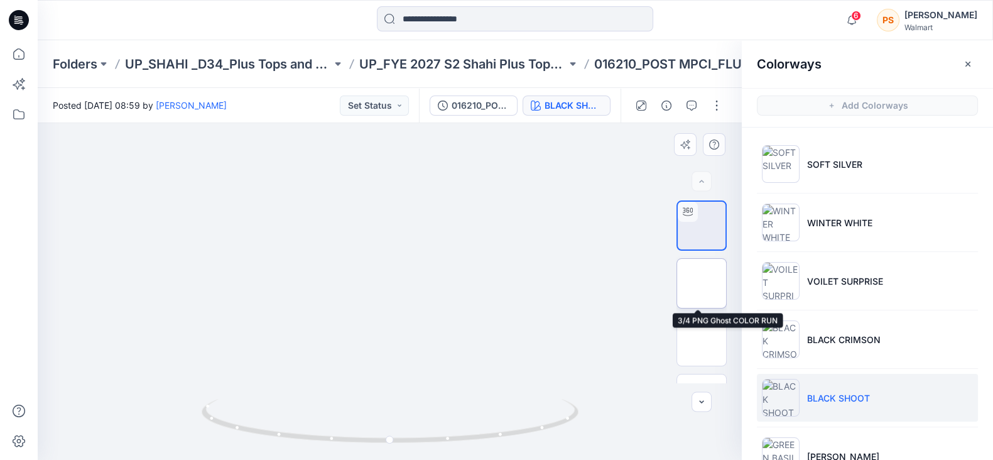
click at [701, 283] on img at bounding box center [701, 283] width 0 height 0
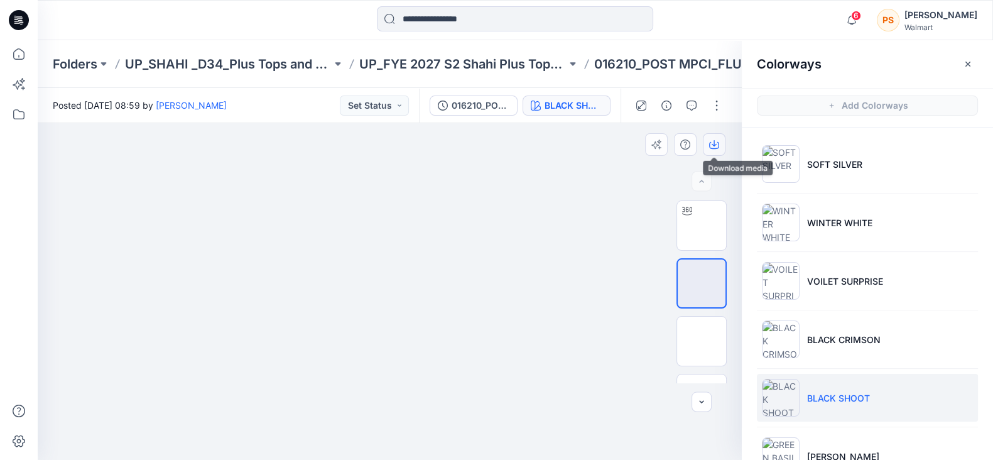
click at [725, 141] on button "button" at bounding box center [714, 144] width 23 height 23
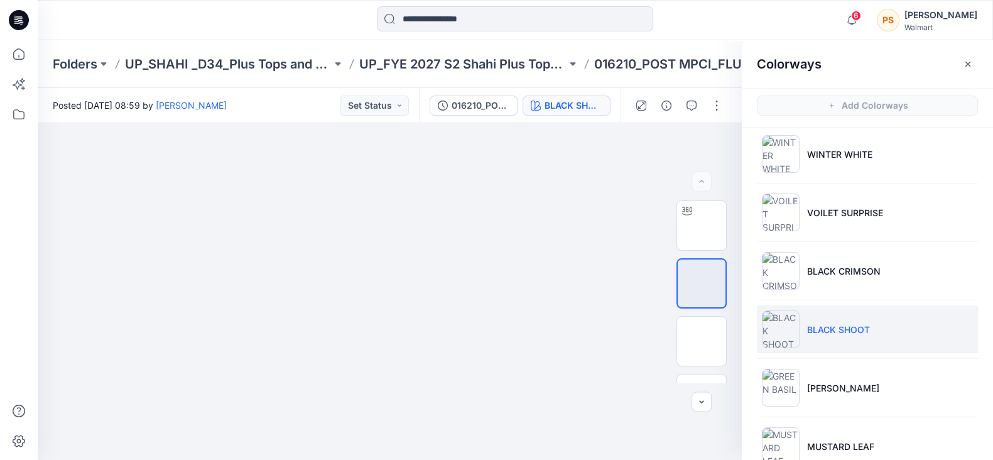
scroll to position [156, 0]
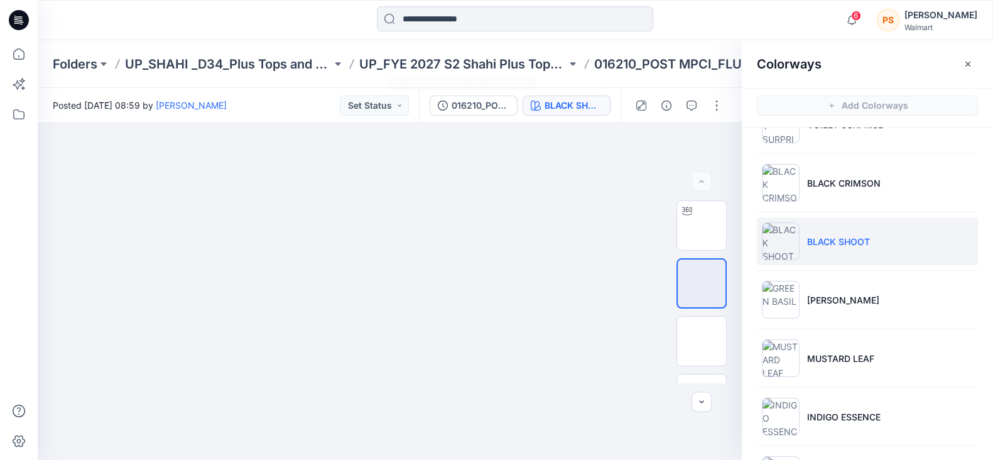
drag, startPoint x: 246, startPoint y: 22, endPoint x: 339, endPoint y: 46, distance: 96.1
click at [246, 22] on div at bounding box center [157, 20] width 239 height 28
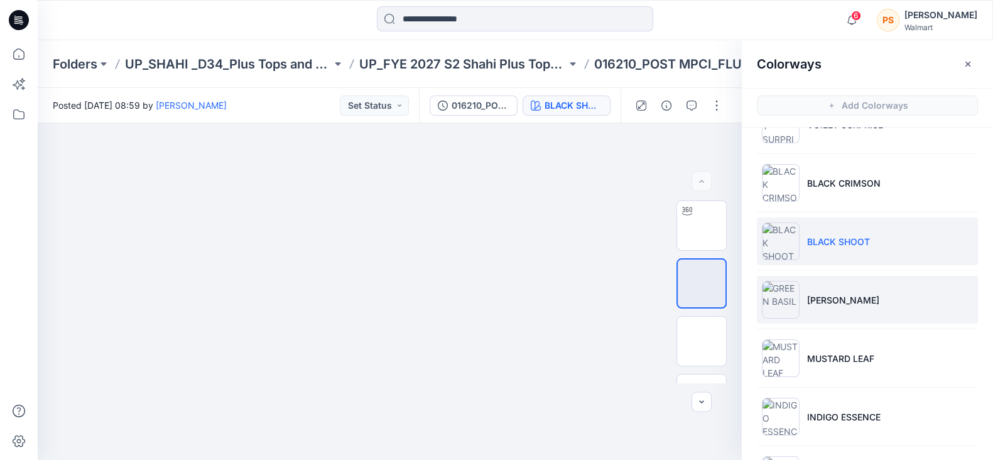
click at [834, 284] on li "[PERSON_NAME]" at bounding box center [867, 300] width 221 height 48
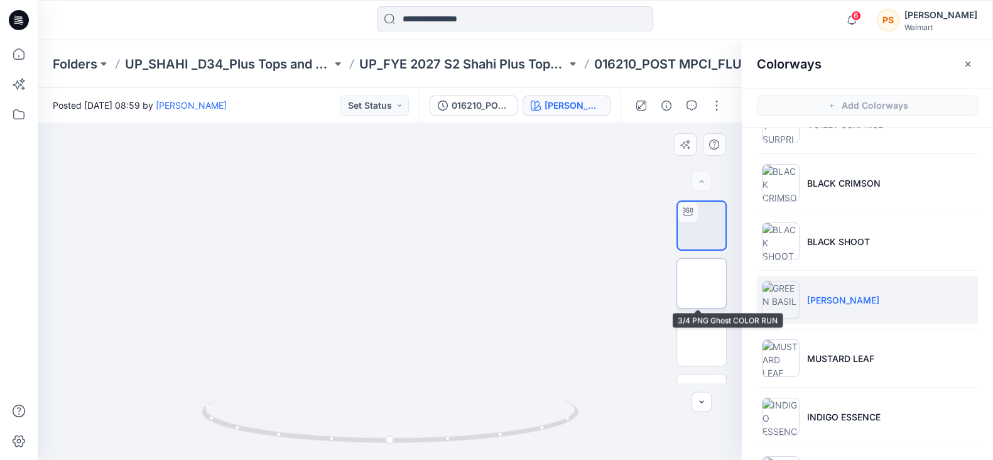
click at [701, 283] on img at bounding box center [701, 283] width 0 height 0
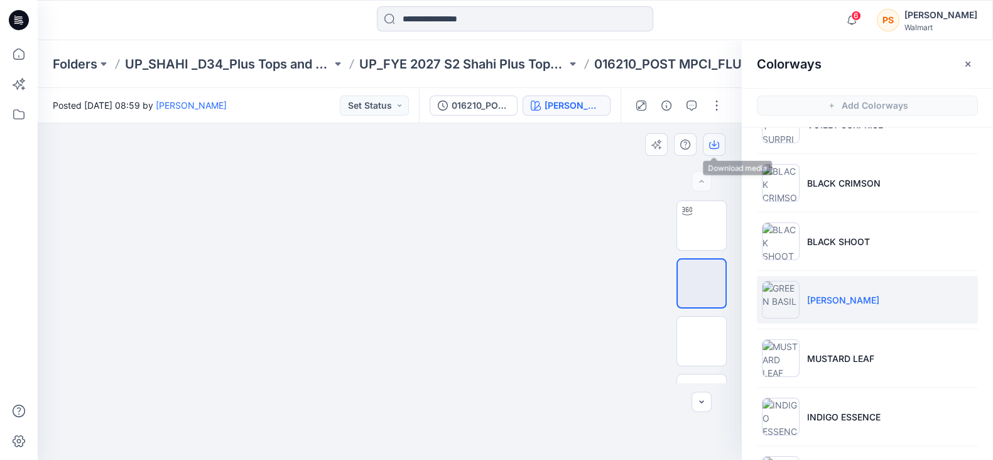
click at [710, 141] on icon "button" at bounding box center [714, 144] width 10 height 10
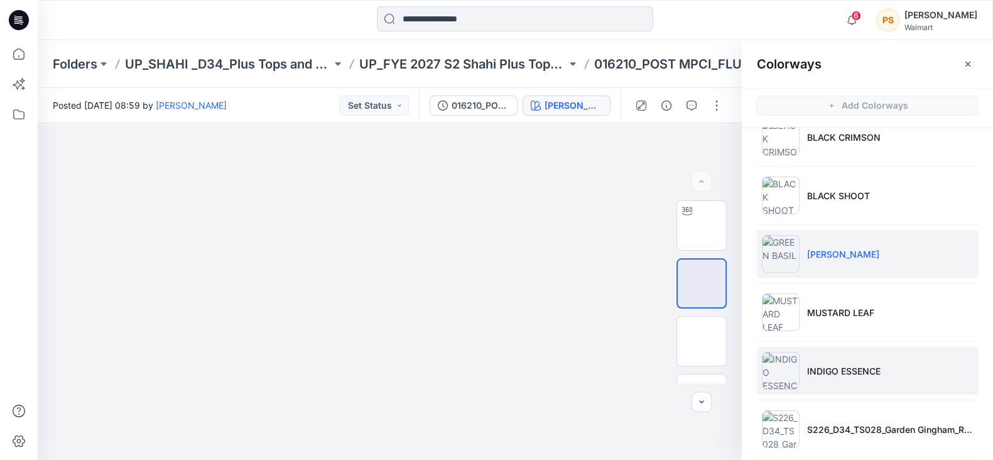
scroll to position [235, 0]
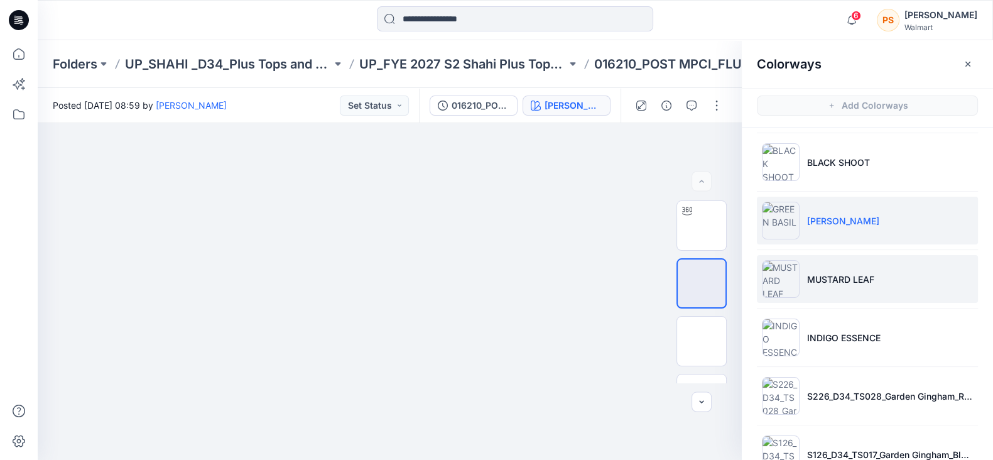
click at [840, 270] on li "MUSTARD LEAF" at bounding box center [867, 279] width 221 height 48
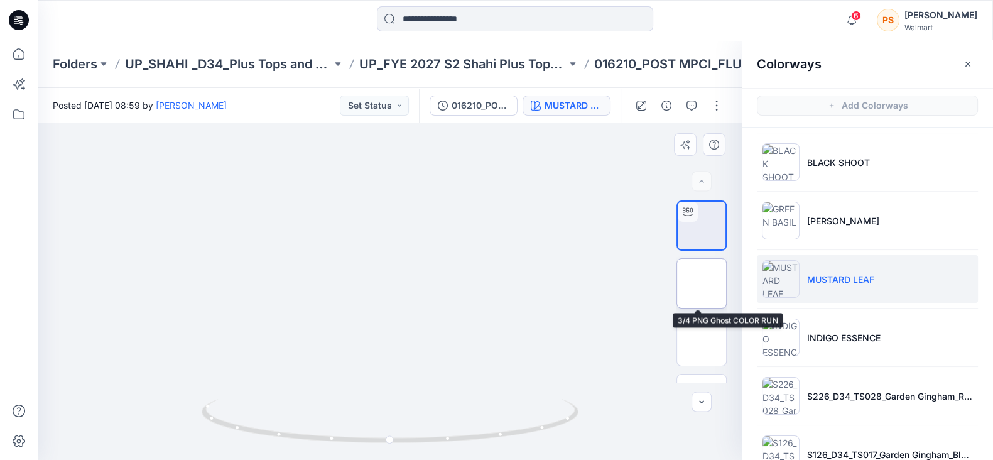
click at [701, 283] on img at bounding box center [701, 283] width 0 height 0
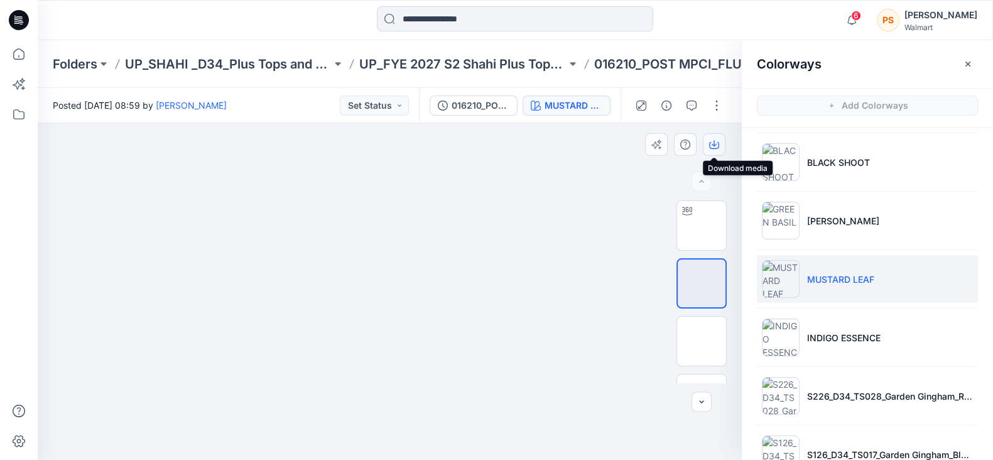
click at [710, 136] on button "button" at bounding box center [714, 144] width 23 height 23
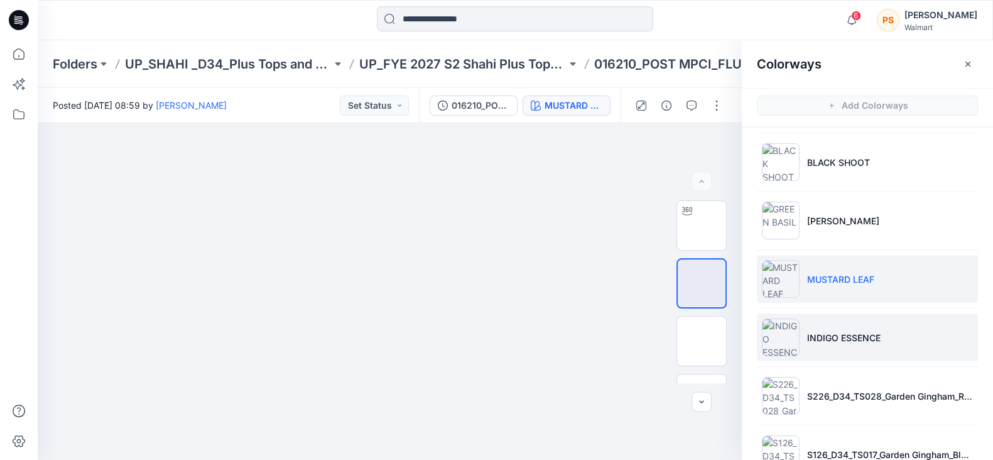
click at [839, 338] on p "INDIGO ESSENCE" at bounding box center [843, 337] width 73 height 13
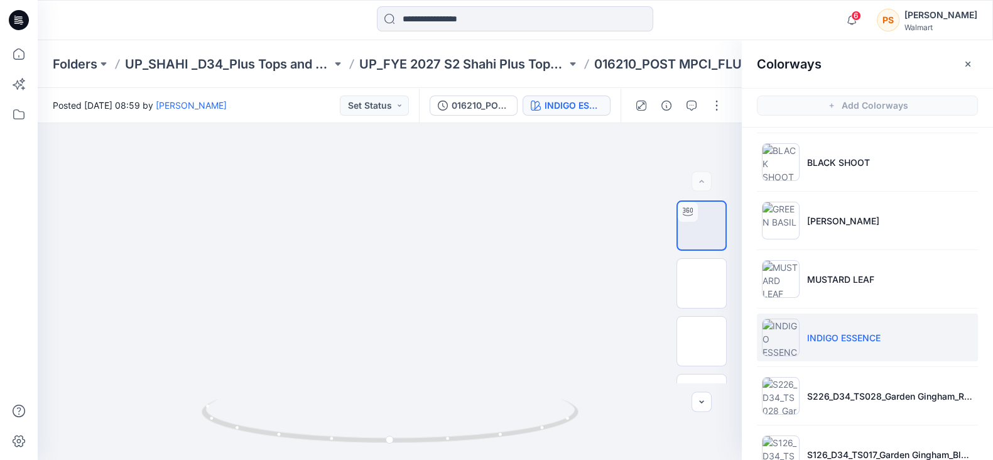
click at [291, 18] on div at bounding box center [514, 20] width 477 height 28
click at [701, 283] on img at bounding box center [701, 283] width 0 height 0
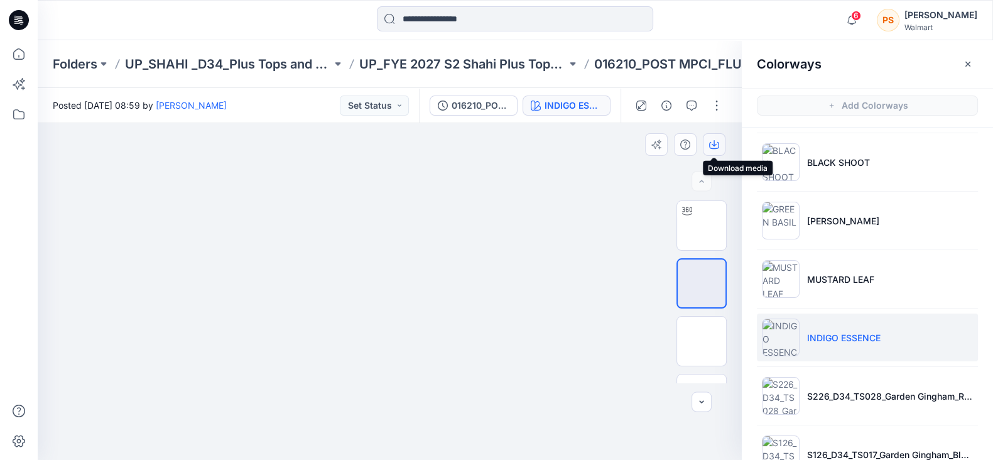
click at [713, 144] on icon "button" at bounding box center [713, 143] width 5 height 6
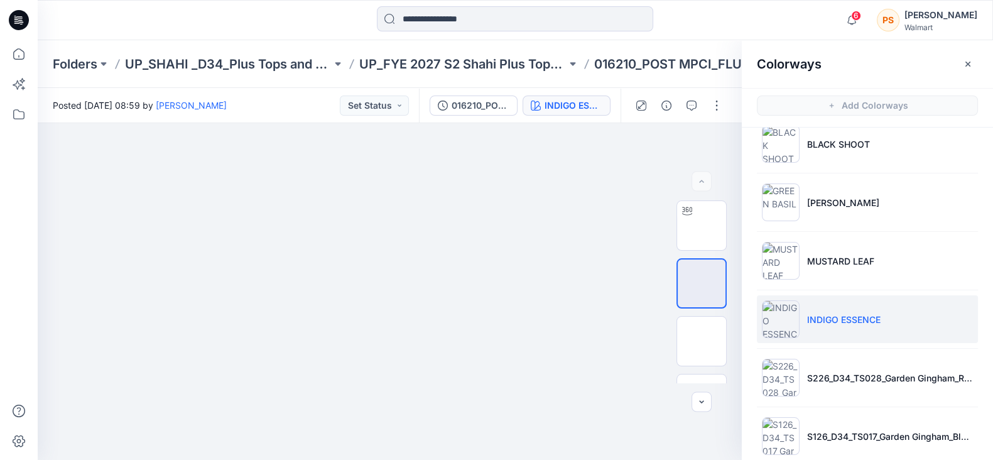
scroll to position [271, 0]
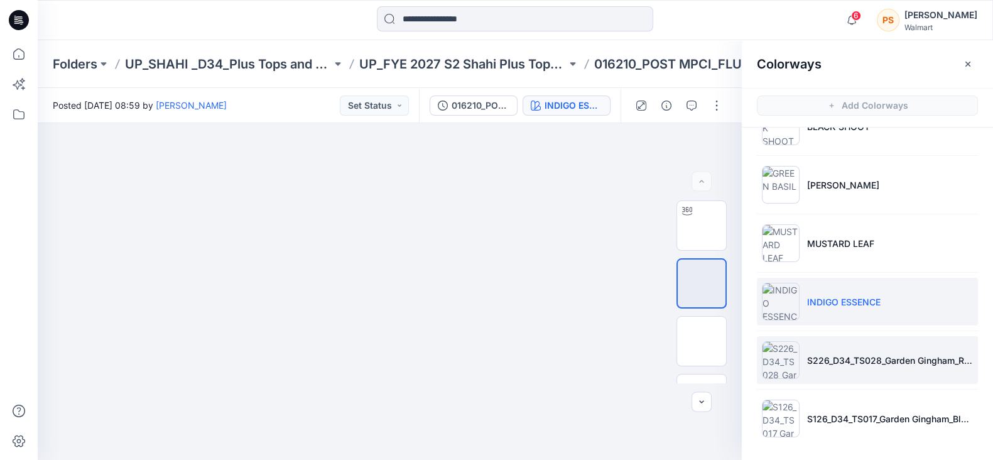
drag, startPoint x: 872, startPoint y: 372, endPoint x: 920, endPoint y: 375, distance: 48.5
click at [872, 372] on li "S226_D34_TS028_Garden Gingham_Red Rooster_2.16 in" at bounding box center [867, 360] width 221 height 48
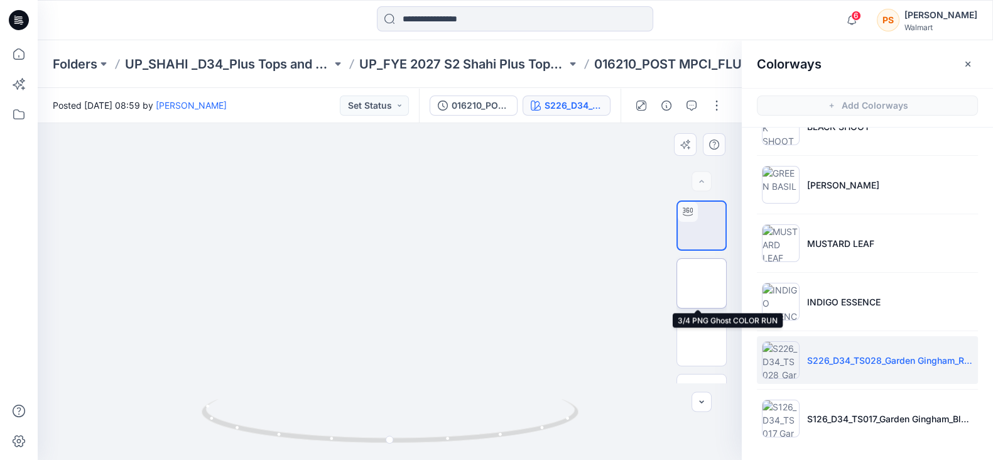
click at [701, 283] on img at bounding box center [701, 283] width 0 height 0
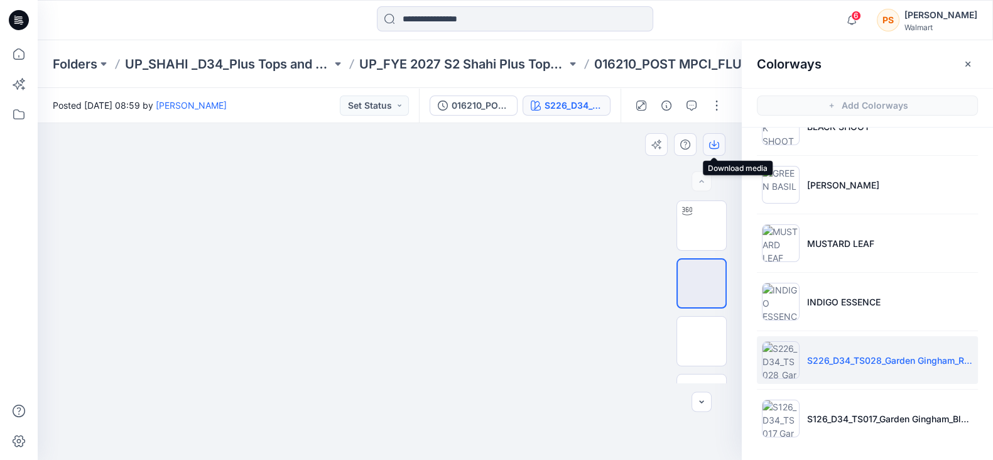
click at [712, 141] on icon "button" at bounding box center [714, 144] width 10 height 10
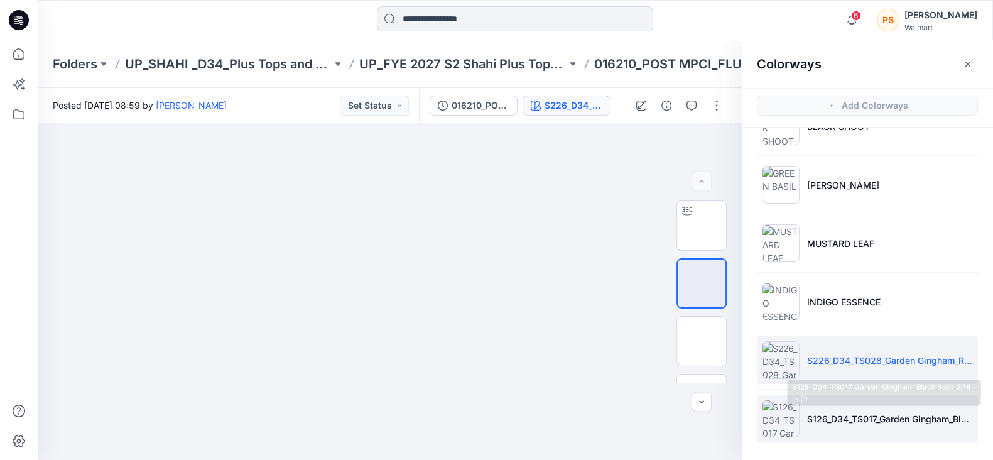
click at [854, 412] on p "S126_D34_TS017_Garden Gingham_Black Soot_2.16 in (1)" at bounding box center [890, 418] width 166 height 13
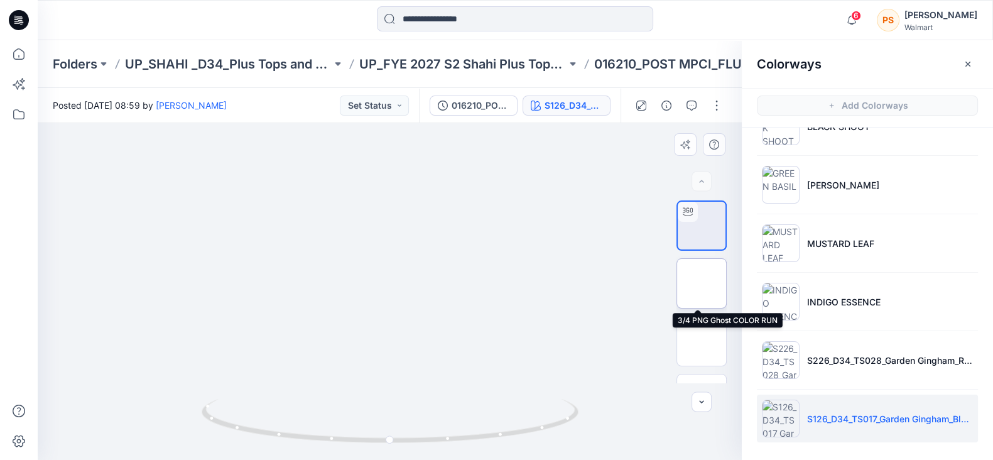
click at [701, 283] on img at bounding box center [701, 283] width 0 height 0
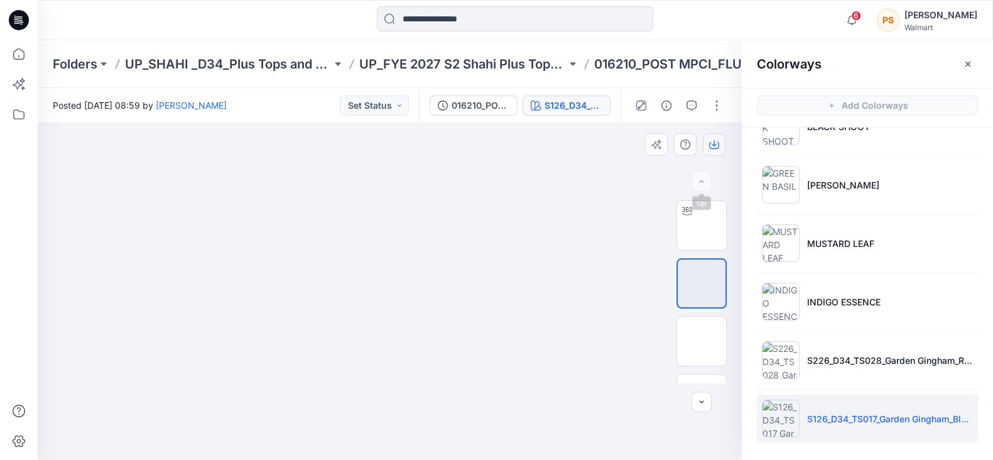
click at [711, 146] on icon "button" at bounding box center [714, 144] width 10 height 10
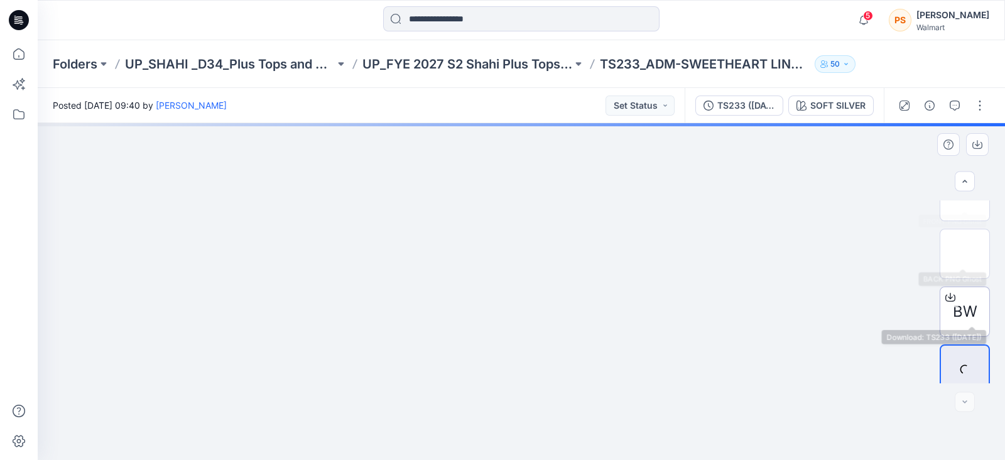
scroll to position [156, 0]
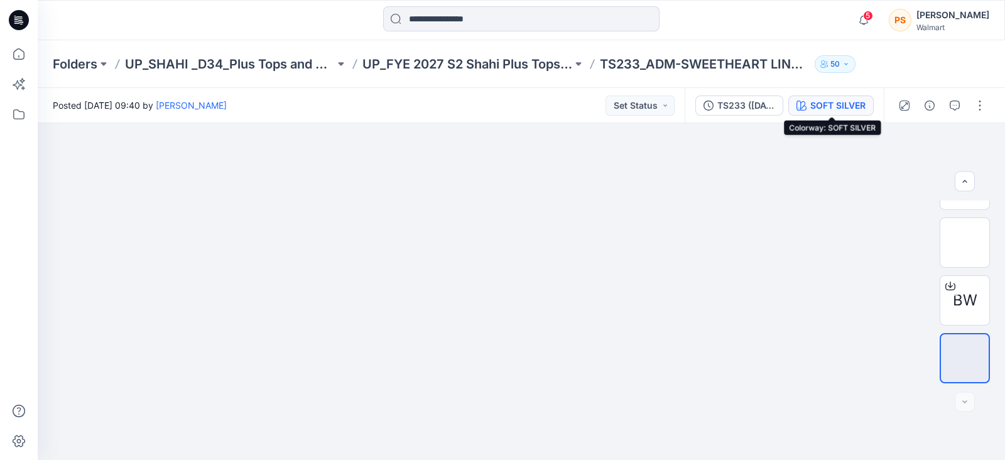
click at [831, 107] on div "SOFT SILVER" at bounding box center [837, 106] width 55 height 14
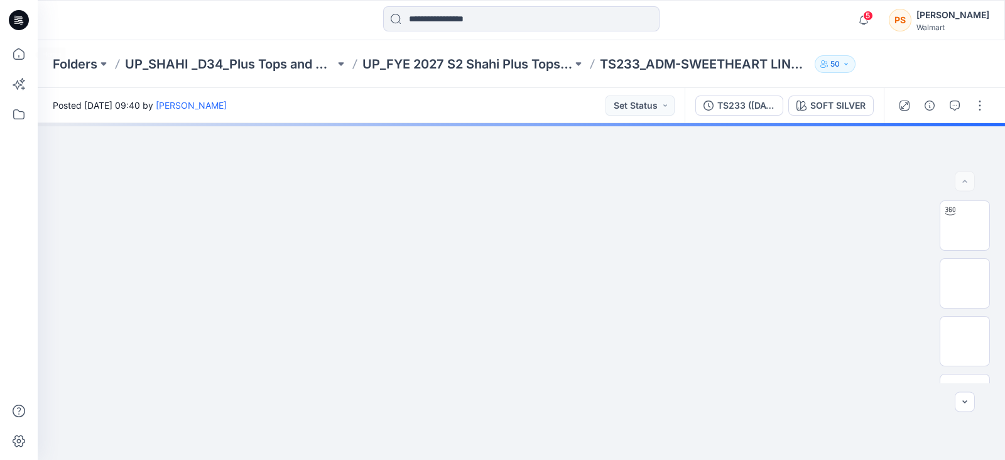
drag, startPoint x: 17, startPoint y: 23, endPoint x: 67, endPoint y: 35, distance: 50.9
click at [17, 23] on icon at bounding box center [19, 20] width 20 height 20
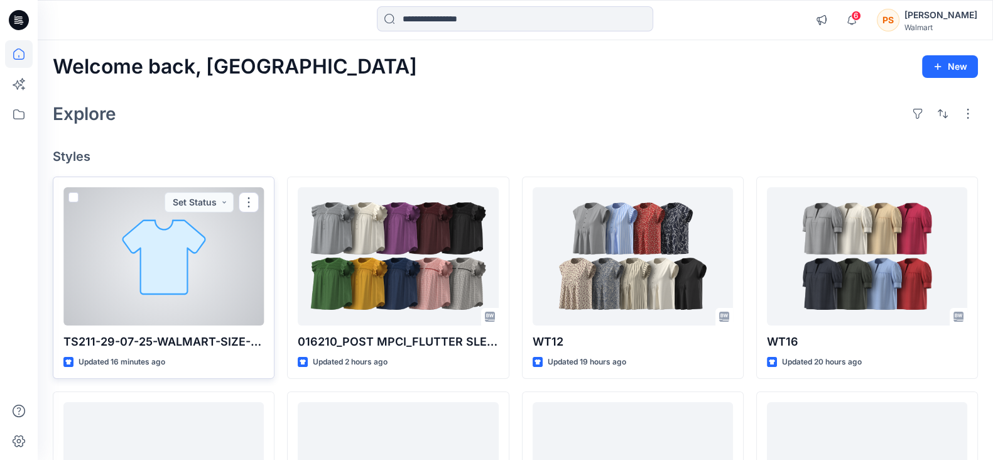
click at [158, 260] on div at bounding box center [163, 256] width 200 height 138
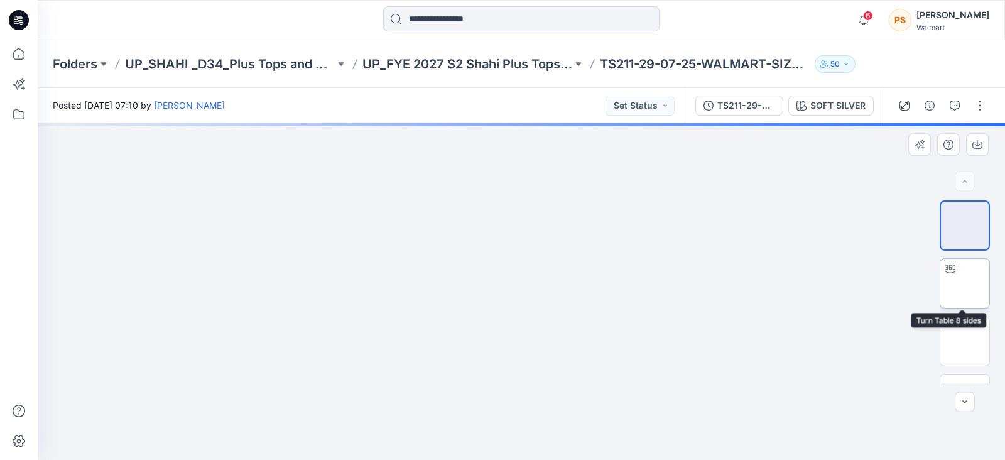
click at [964, 283] on img at bounding box center [964, 283] width 0 height 0
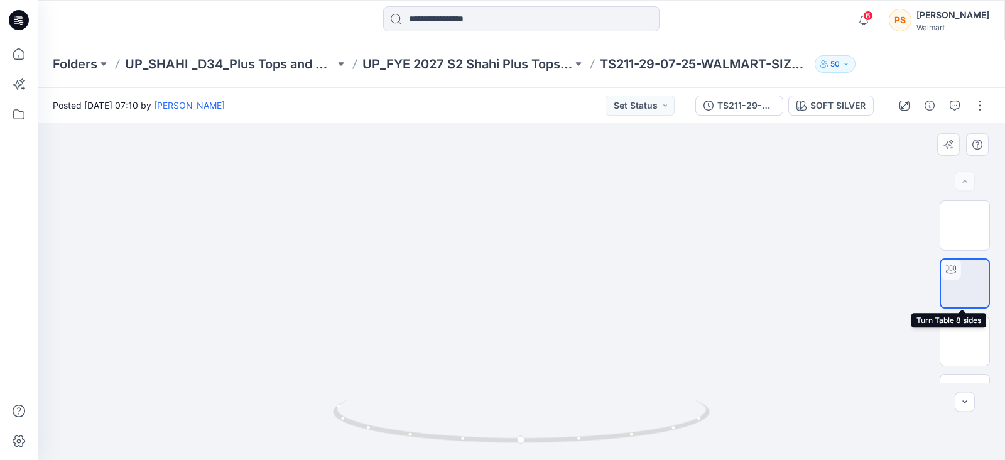
scroll to position [41, 0]
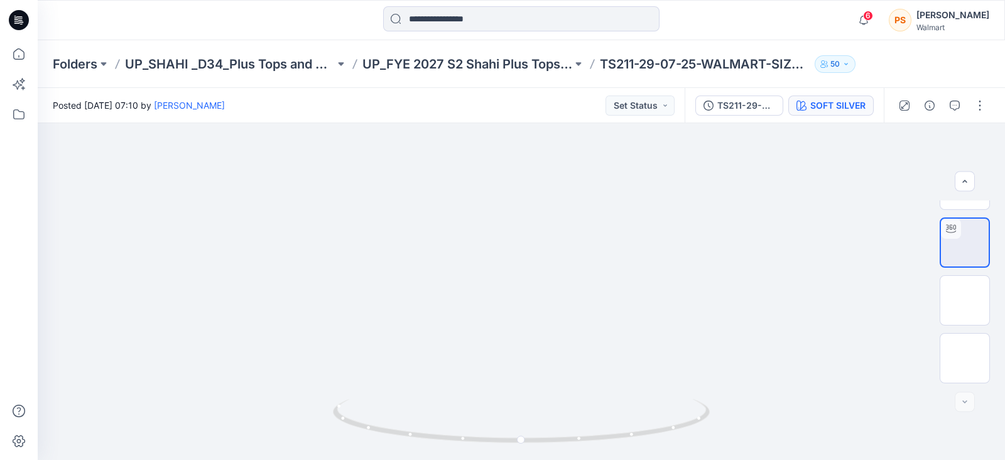
click at [847, 112] on button "SOFT SILVER" at bounding box center [830, 105] width 85 height 20
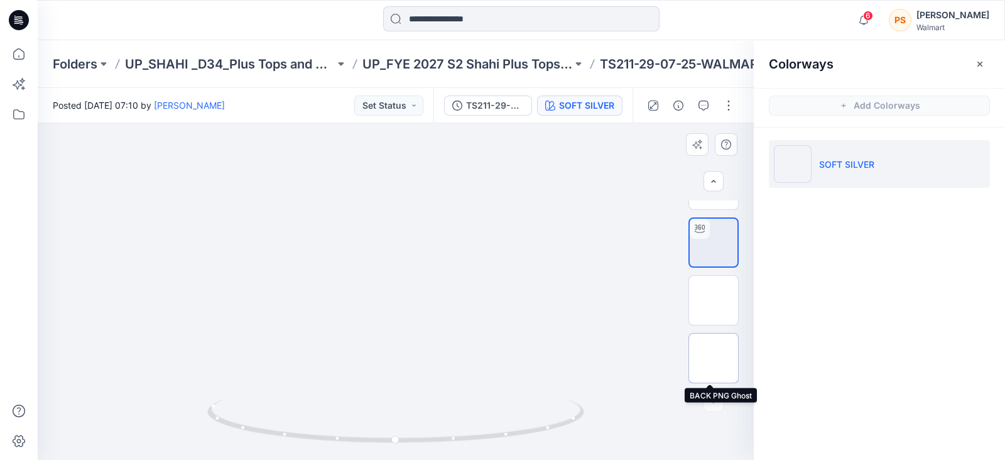
click at [713, 358] on img at bounding box center [713, 358] width 0 height 0
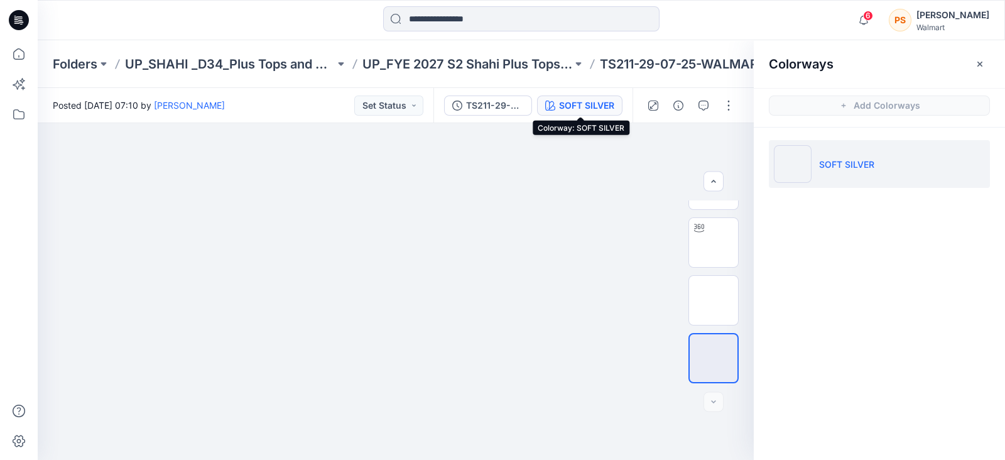
click at [581, 104] on div "SOFT SILVER" at bounding box center [586, 106] width 55 height 14
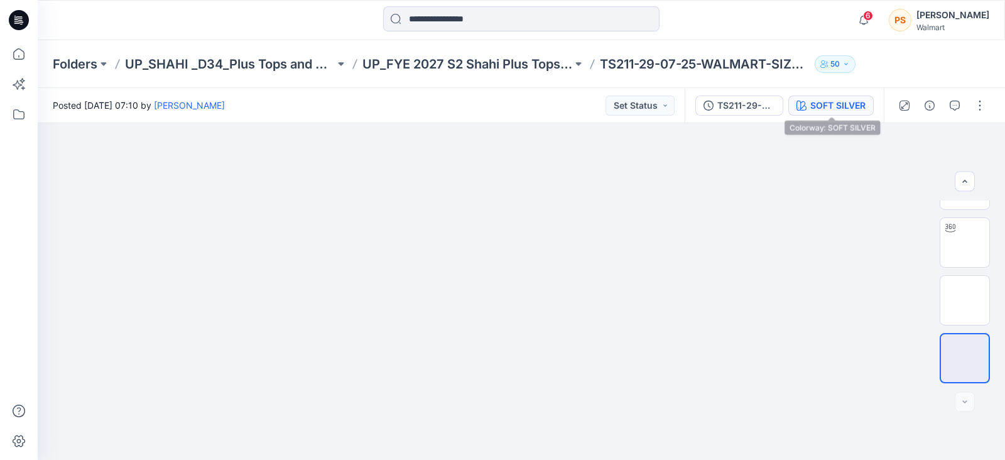
click at [820, 109] on div "SOFT SILVER" at bounding box center [837, 106] width 55 height 14
